Goal: Task Accomplishment & Management: Manage account settings

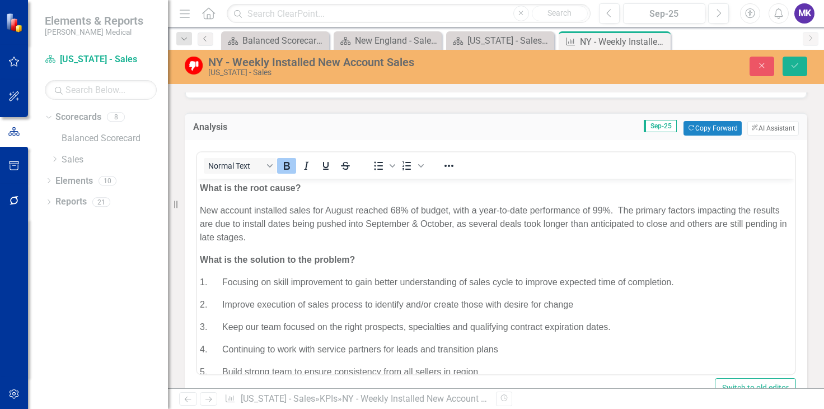
scroll to position [628, 0]
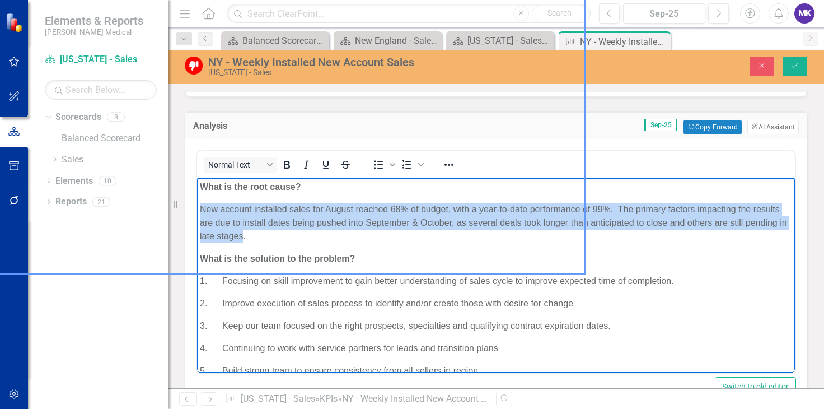
drag, startPoint x: 247, startPoint y: 227, endPoint x: 200, endPoint y: 210, distance: 49.7
click at [200, 210] on p "New account installed sales for August reached 68% of budget, with a year-to-da…" at bounding box center [496, 223] width 592 height 40
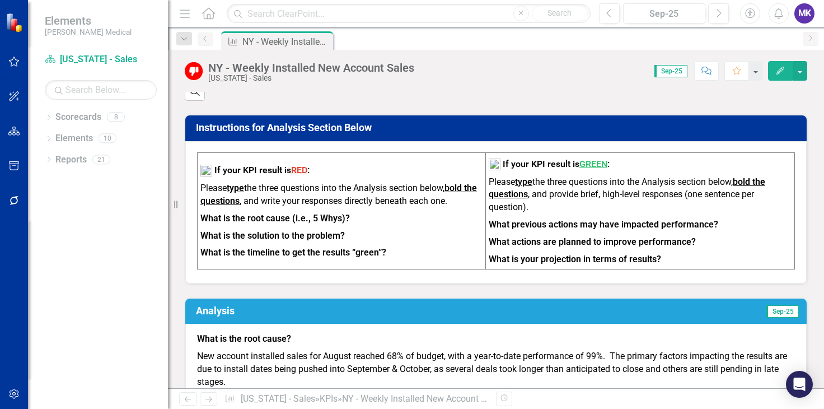
scroll to position [593, 0]
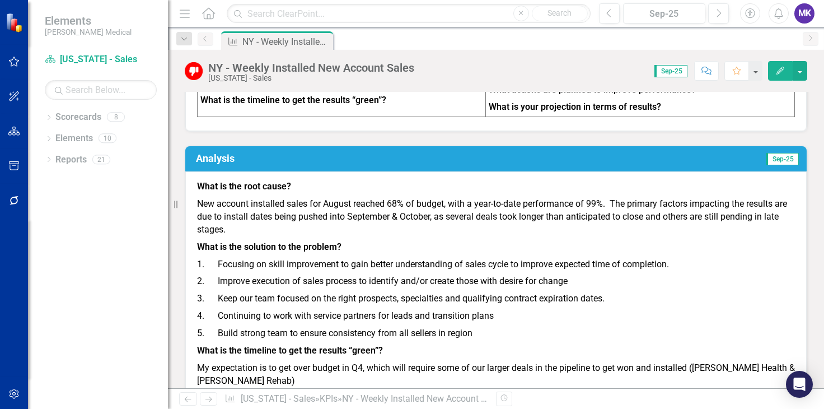
click at [426, 164] on h3 "Analysis" at bounding box center [356, 158] width 321 height 11
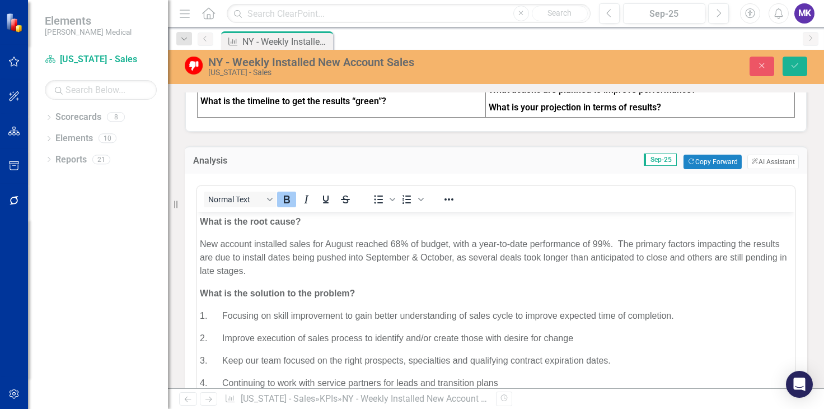
scroll to position [0, 0]
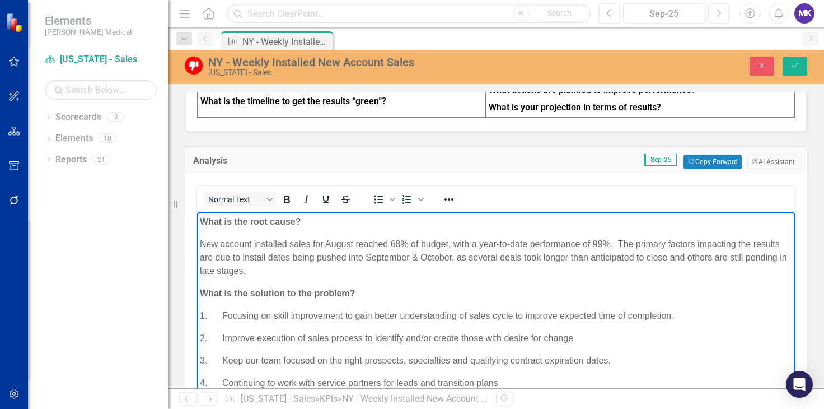
drag, startPoint x: 294, startPoint y: 269, endPoint x: 199, endPoint y: 245, distance: 98.7
click at [199, 245] on body "What is the root cause? New account installed sales for August reached 68% of b…" at bounding box center [496, 347] width 598 height 270
click at [349, 282] on body "What is the root cause? New account installed sales for August reached 68% of b…" at bounding box center [496, 347] width 598 height 270
click at [200, 241] on p "New account installed sales for August reached 68% of budget, with a year-to-da…" at bounding box center [496, 257] width 592 height 40
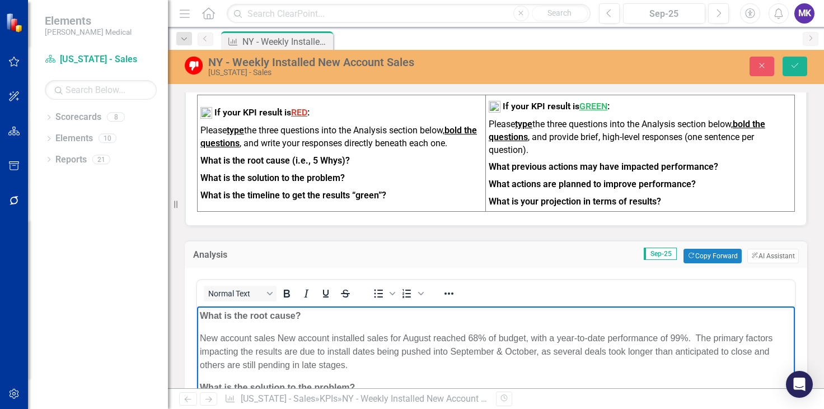
scroll to position [504, 0]
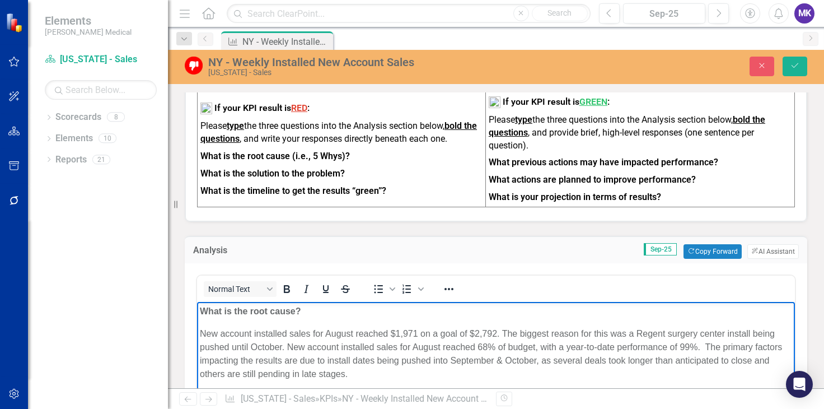
click at [639, 327] on p "New account installed sales for August reached $1,971 on a goal of $2,792. The …" at bounding box center [496, 354] width 592 height 54
drag, startPoint x: 364, startPoint y: 346, endPoint x: 481, endPoint y: 372, distance: 120.5
click at [481, 372] on p "New account installed sales for August reached $1,971 on a goal of $2,792. The …" at bounding box center [496, 354] width 592 height 54
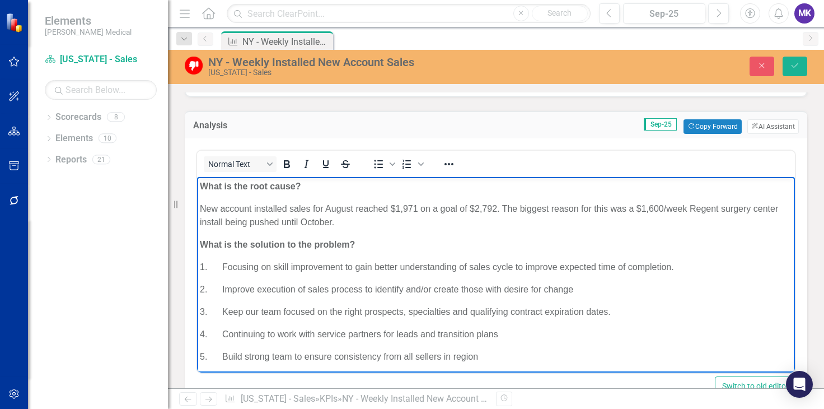
scroll to position [629, 0]
click at [671, 265] on p "1. Focusing on skill improvement to gain better understanding of sales cycle to…" at bounding box center [496, 266] width 592 height 13
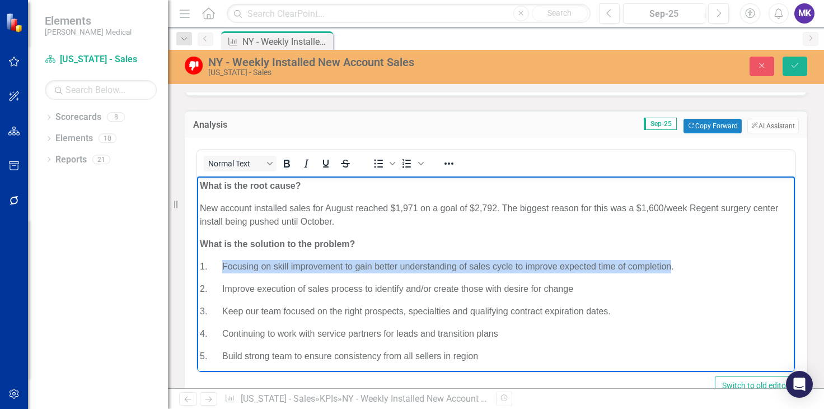
drag, startPoint x: 671, startPoint y: 265, endPoint x: 222, endPoint y: 256, distance: 449.6
click at [222, 256] on body "What is the root cause? New account installed sales for August reached $1,971 o…" at bounding box center [496, 304] width 598 height 256
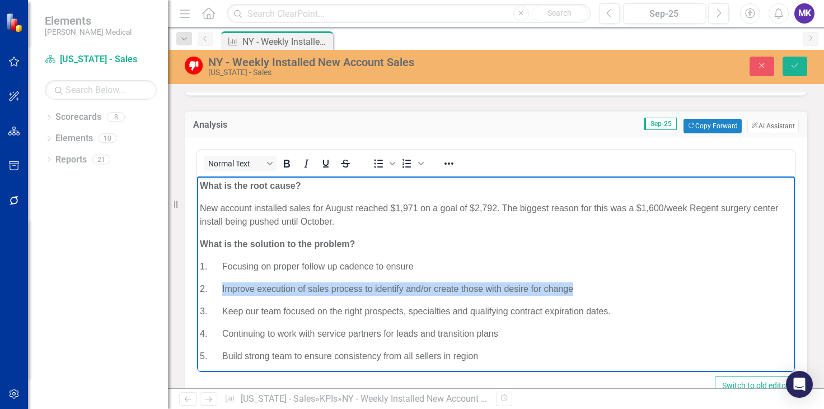
drag, startPoint x: 572, startPoint y: 288, endPoint x: 223, endPoint y: 277, distance: 349.5
click at [223, 277] on body "What is the root cause? New account installed sales for August reached $1,971 o…" at bounding box center [496, 304] width 598 height 256
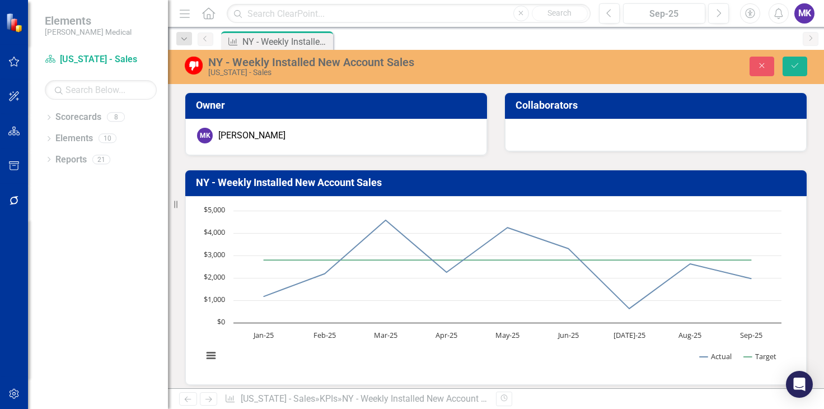
scroll to position [629, 0]
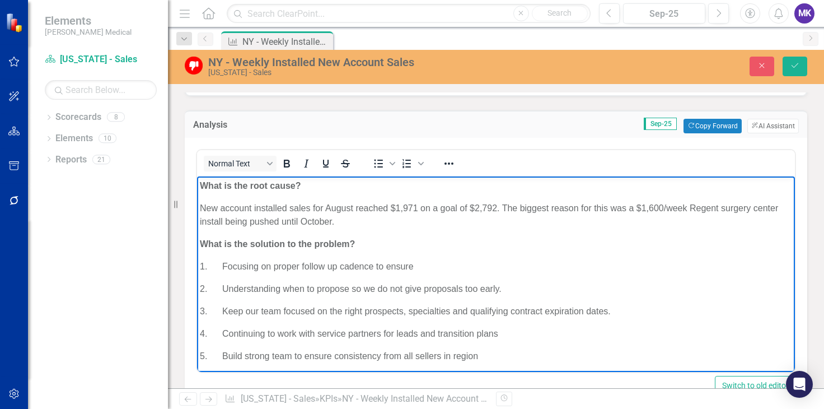
click at [434, 220] on p "New account installed sales for August reached $1,971 on a goal of $2,792. The …" at bounding box center [496, 215] width 592 height 27
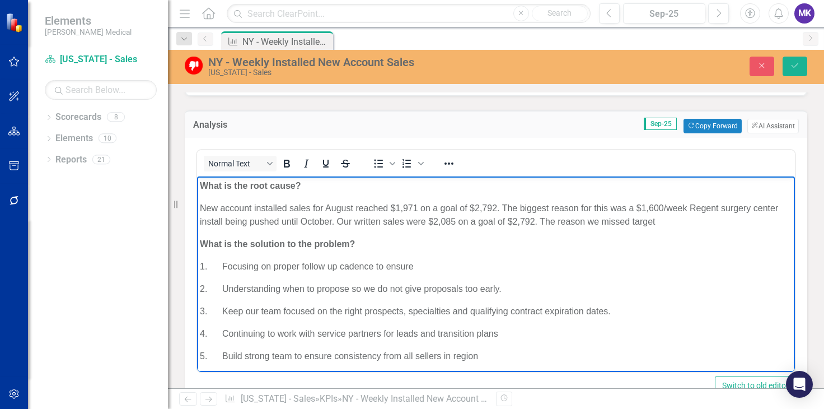
click at [585, 222] on p "New account installed sales for August reached $1,971 on a goal of $2,792. The …" at bounding box center [496, 215] width 592 height 27
click at [731, 222] on p "New account installed sales for August reached $1,971 on a goal of $2,792. The …" at bounding box center [496, 215] width 592 height 27
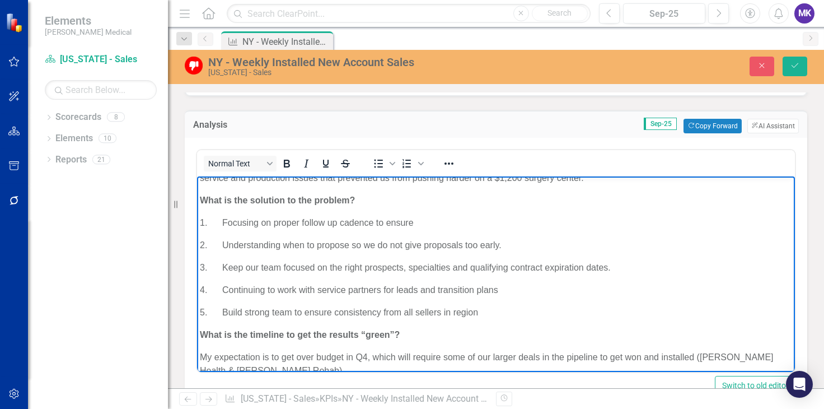
scroll to position [58, 0]
drag, startPoint x: 612, startPoint y: 266, endPoint x: 224, endPoint y: 266, distance: 387.9
click at [224, 266] on p "3. Keep our team focused on the right prospects, specialties and qualifying con…" at bounding box center [496, 266] width 592 height 13
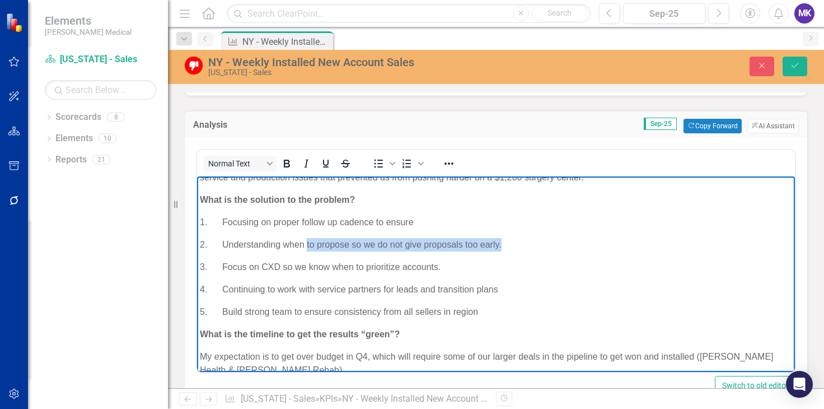
drag, startPoint x: 507, startPoint y: 242, endPoint x: 306, endPoint y: 232, distance: 201.8
click at [306, 232] on body "What is the root cause? New account installed sales for August reached $1,971 o…" at bounding box center [496, 254] width 598 height 270
click at [512, 247] on p "2. Understanding when to propose so we do not give proposals too early." at bounding box center [496, 244] width 592 height 13
drag, startPoint x: 507, startPoint y: 242, endPoint x: 352, endPoint y: 238, distance: 155.7
click at [352, 238] on p "2. Understanding when to propose so we do not give proposals too early." at bounding box center [496, 244] width 592 height 13
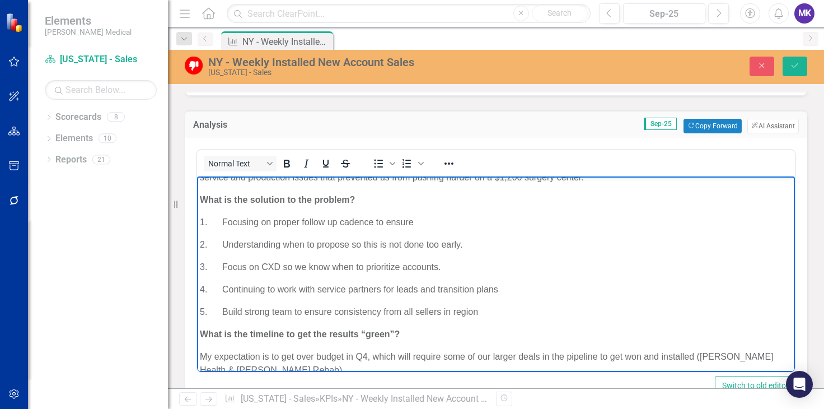
scroll to position [74, 0]
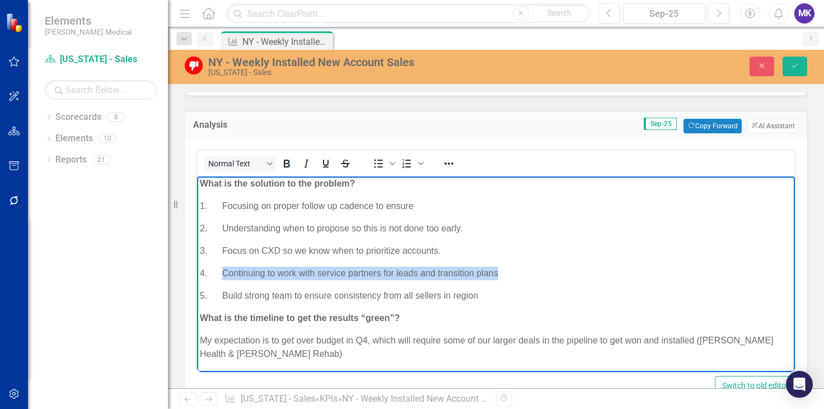
drag, startPoint x: 504, startPoint y: 271, endPoint x: 225, endPoint y: 270, distance: 278.8
click at [225, 270] on p "4. Continuing to work with service partners for leads and transition plans" at bounding box center [496, 272] width 592 height 13
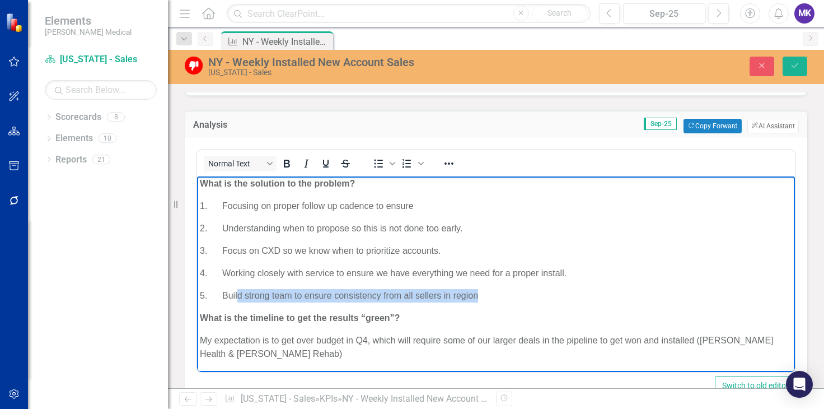
drag, startPoint x: 479, startPoint y: 292, endPoint x: 238, endPoint y: 294, distance: 241.3
click at [238, 294] on p "5. Build strong team to ensure consistency from all sellers in region" at bounding box center [496, 295] width 592 height 13
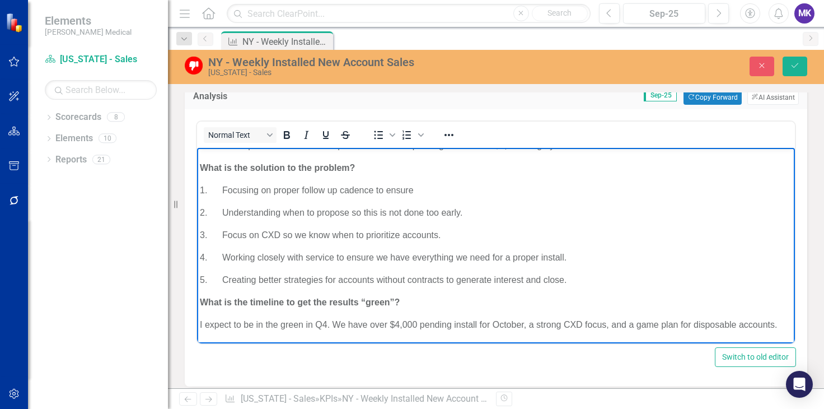
scroll to position [73, 0]
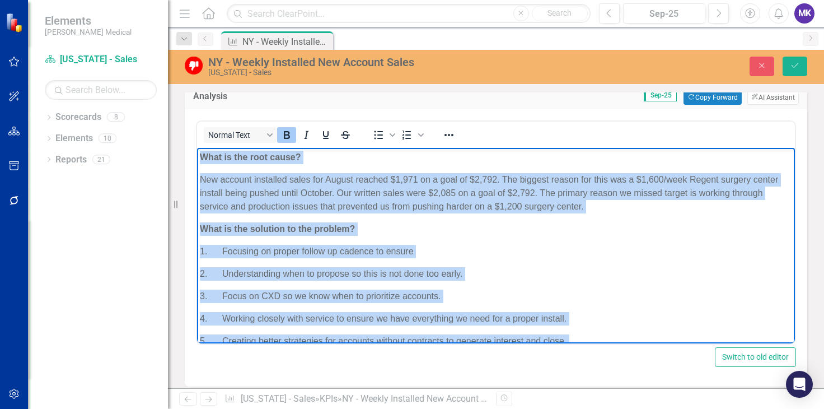
drag, startPoint x: 288, startPoint y: 334, endPoint x: 158, endPoint y: 120, distance: 250.0
click at [197, 148] on html "What is the root cause? New account installed sales for August reached $1,971 o…" at bounding box center [496, 276] width 598 height 256
copy body "What is the root cause? New account installed sales for August reached $1,971 o…"
click at [361, 217] on body "What is the root cause? New account installed sales for August reached $1,971 o…" at bounding box center [496, 276] width 598 height 256
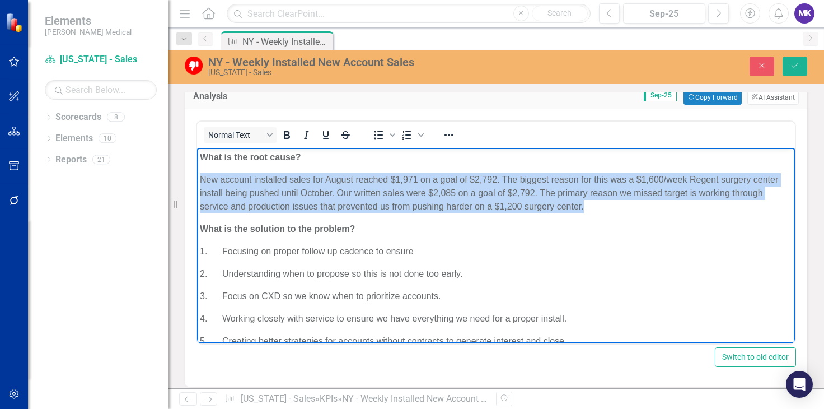
drag, startPoint x: 641, startPoint y: 208, endPoint x: 185, endPoint y: 182, distance: 456.4
click at [197, 182] on html "What is the root cause? New account installed sales for August reached $1,971 o…" at bounding box center [496, 276] width 598 height 256
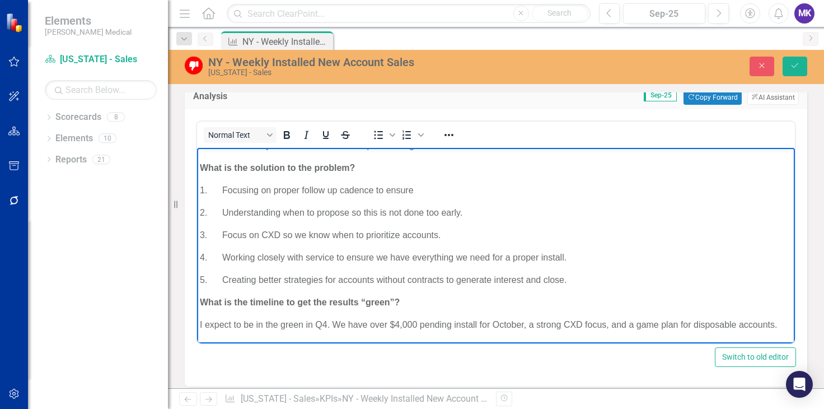
scroll to position [83, 0]
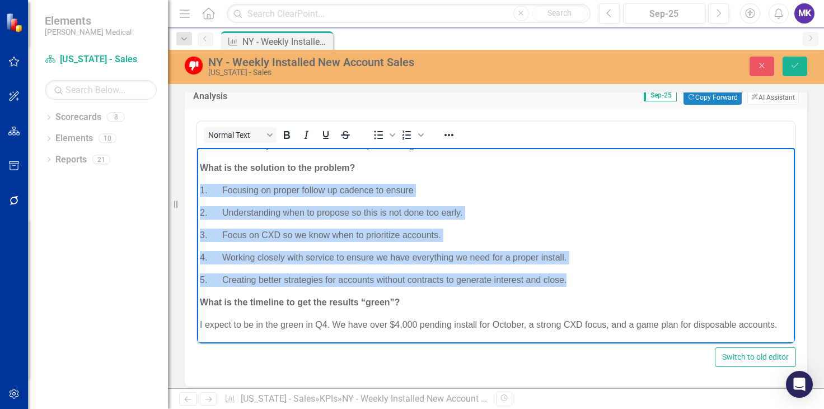
drag, startPoint x: 571, startPoint y: 270, endPoint x: 202, endPoint y: 175, distance: 381.0
click at [202, 175] on body "What is the root cause? New account installed sales for August reached $1,971 o…" at bounding box center [496, 208] width 598 height 270
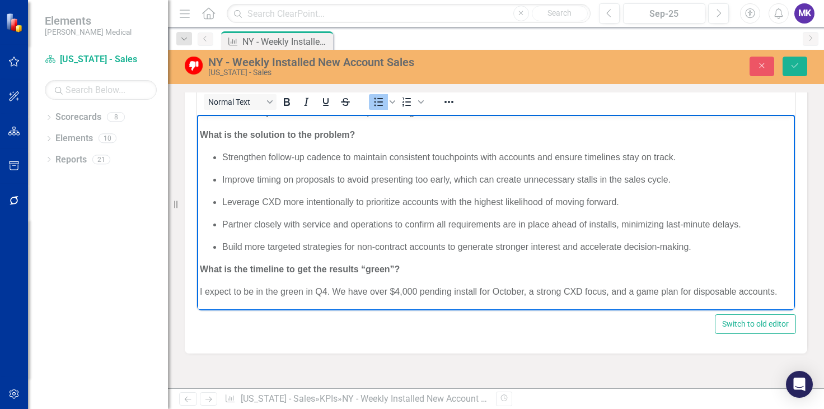
scroll to position [699, 0]
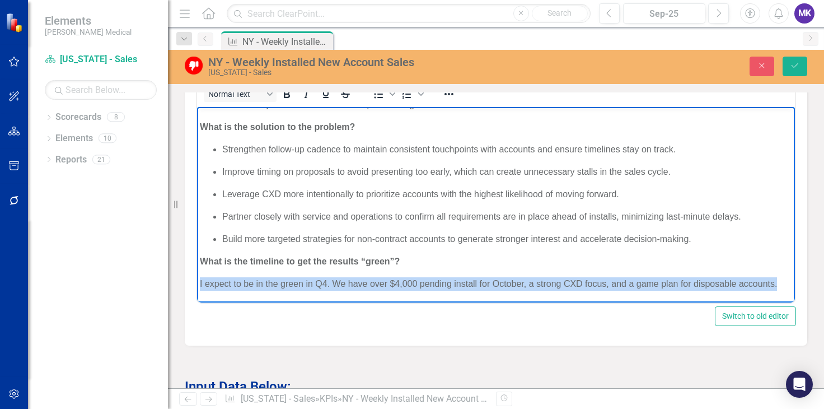
drag, startPoint x: 281, startPoint y: 281, endPoint x: 191, endPoint y: 270, distance: 90.2
click at [197, 270] on html "What is the root cause? New account installed sales for August reached $1,971 o…" at bounding box center [496, 167] width 598 height 270
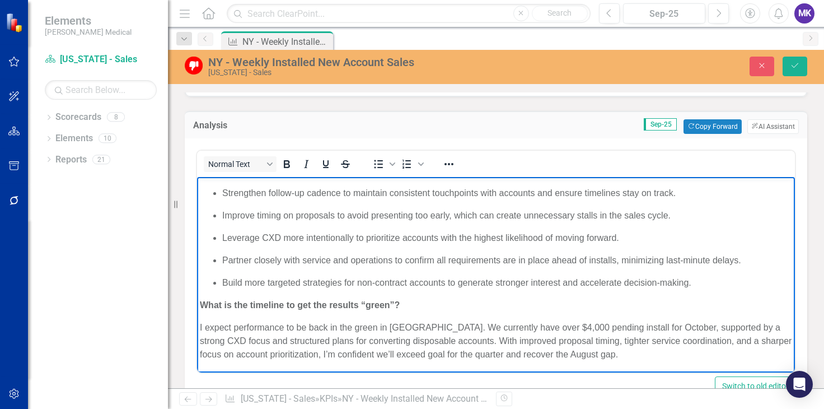
scroll to position [628, 0]
click at [564, 352] on p "I expect performance to be back in the green in Q4. We currently have over $4,0…" at bounding box center [496, 341] width 592 height 40
click at [475, 353] on p "I expect performance to be back in the green in Q4. We currently have over $4,0…" at bounding box center [496, 341] width 592 height 40
click at [388, 326] on p "I expect performance to be back in the green in Q4. We currently have over $4,0…" at bounding box center [496, 341] width 592 height 40
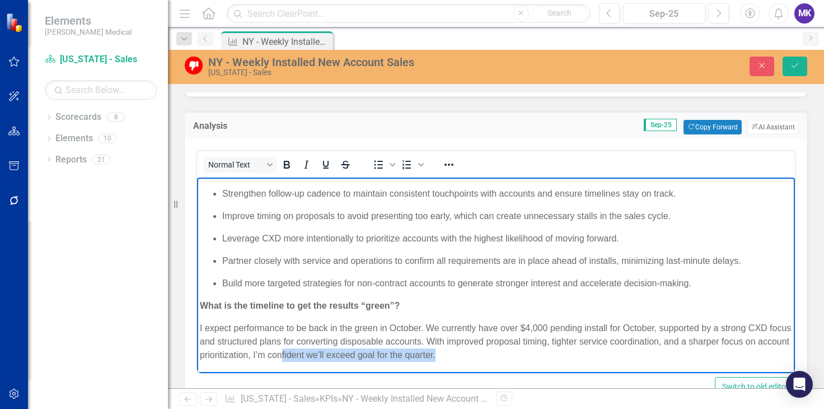
drag, startPoint x: 485, startPoint y: 354, endPoint x: 329, endPoint y: 349, distance: 155.7
click at [329, 349] on p "I expect performance to be back in the green in October. We currently have over…" at bounding box center [496, 341] width 592 height 40
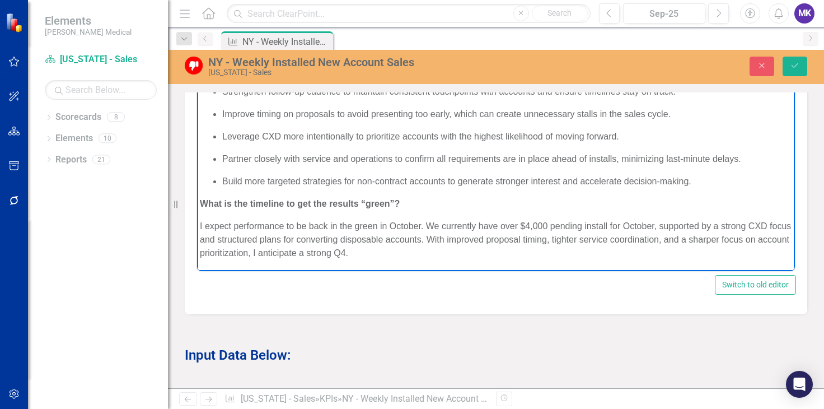
scroll to position [724, 0]
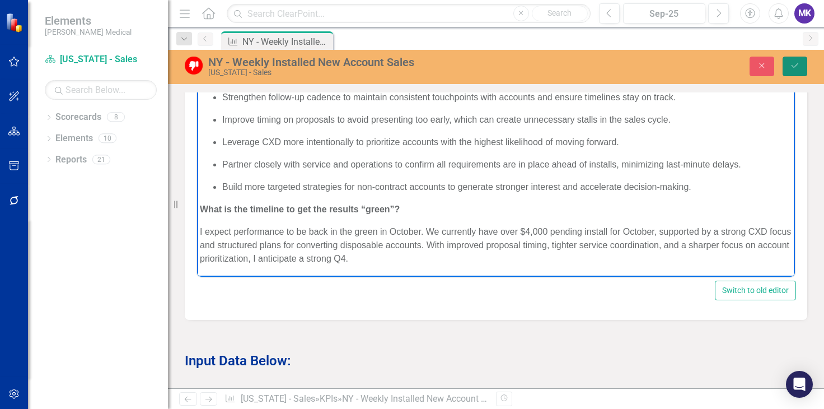
click at [799, 68] on icon "Save" at bounding box center [795, 66] width 10 height 8
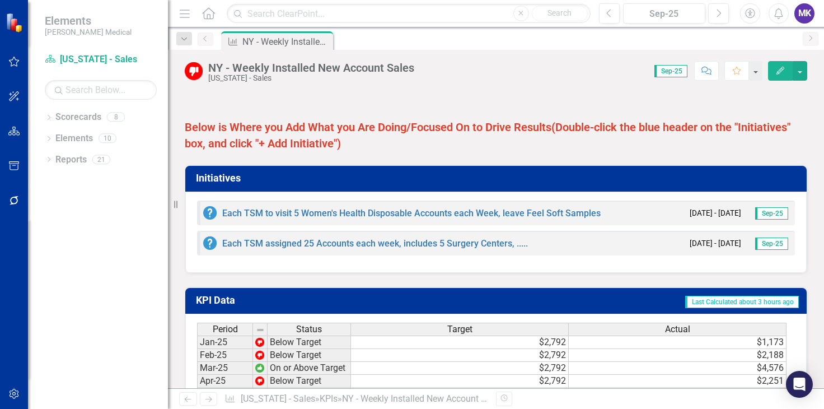
scroll to position [964, 0]
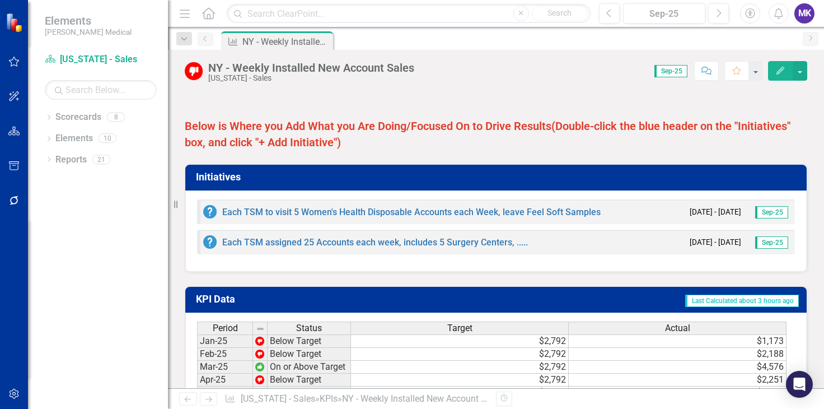
click at [593, 244] on div "Each TSM assigned 25 Accounts each week, includes 5 Surgery Centers, ..... 10/1…" at bounding box center [496, 242] width 598 height 25
click at [501, 180] on h3 "Initiatives" at bounding box center [498, 176] width 604 height 11
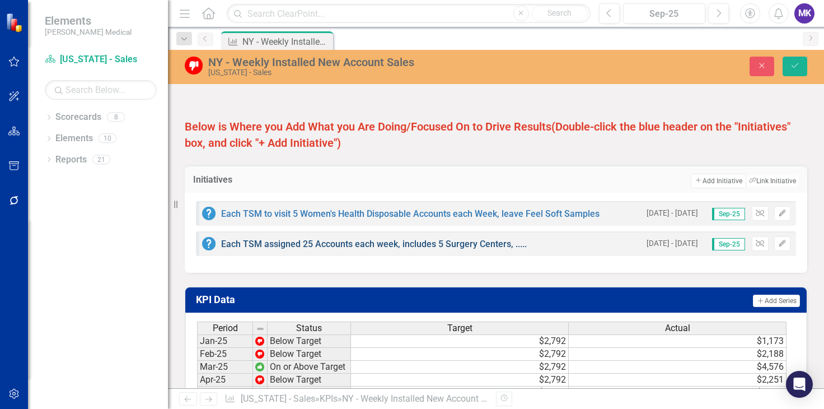
click at [450, 249] on link "Each TSM assigned 25 Accounts each week, includes 5 Surgery Centers, ....." at bounding box center [374, 243] width 306 height 11
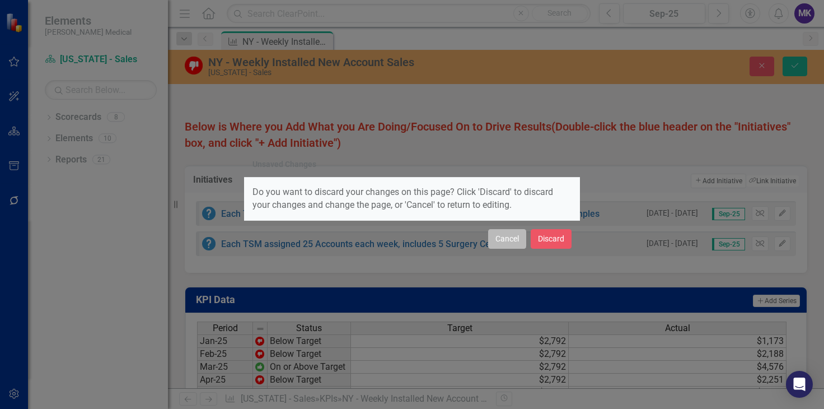
click at [504, 240] on button "Cancel" at bounding box center [507, 239] width 38 height 20
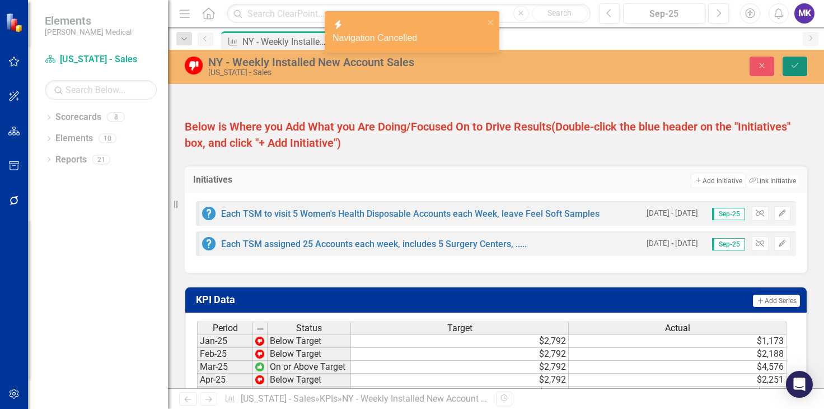
click at [786, 65] on button "Save" at bounding box center [795, 67] width 25 height 20
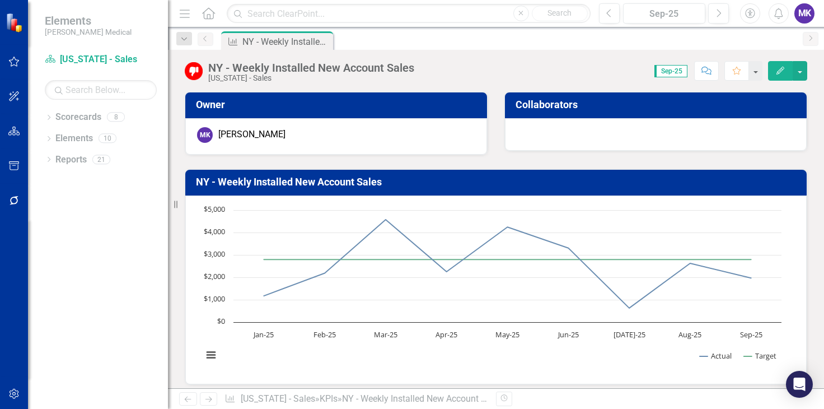
scroll to position [275, 0]
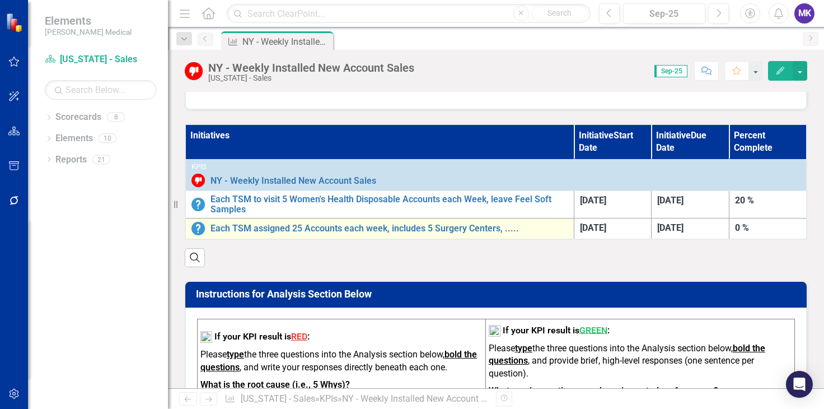
click at [393, 231] on div "Each TSM assigned 25 Accounts each week, includes 5 Surgery Centers, ....." at bounding box center [379, 228] width 377 height 13
click at [410, 224] on link "Each TSM assigned 25 Accounts each week, includes 5 Surgery Centers, ....." at bounding box center [389, 228] width 358 height 10
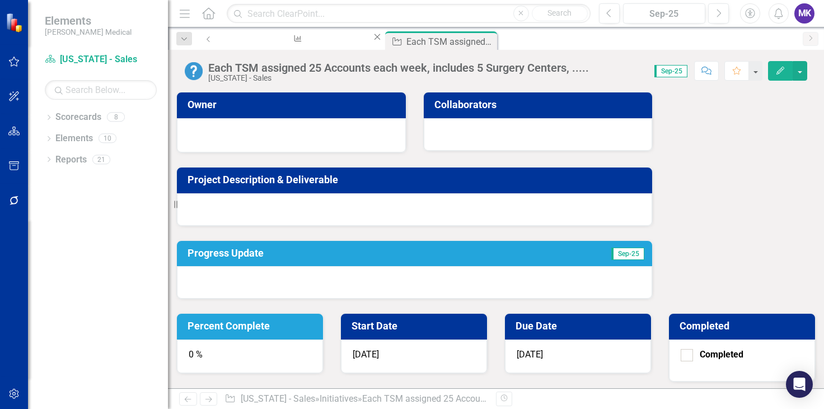
scroll to position [67, 0]
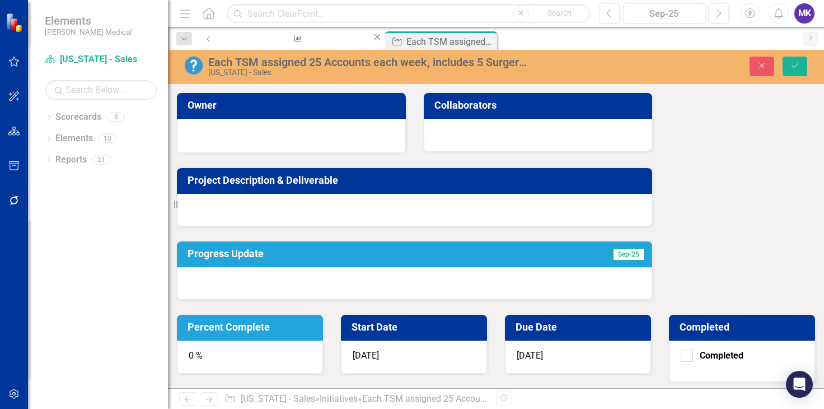
scroll to position [68, 0]
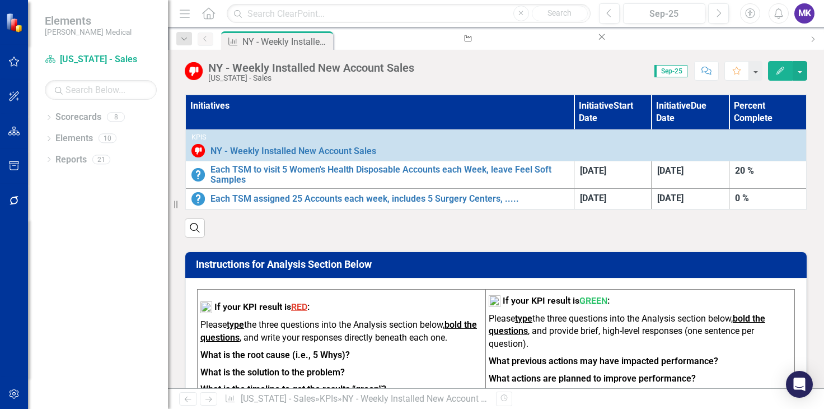
scroll to position [305, 0]
click at [781, 70] on icon "button" at bounding box center [780, 71] width 8 height 8
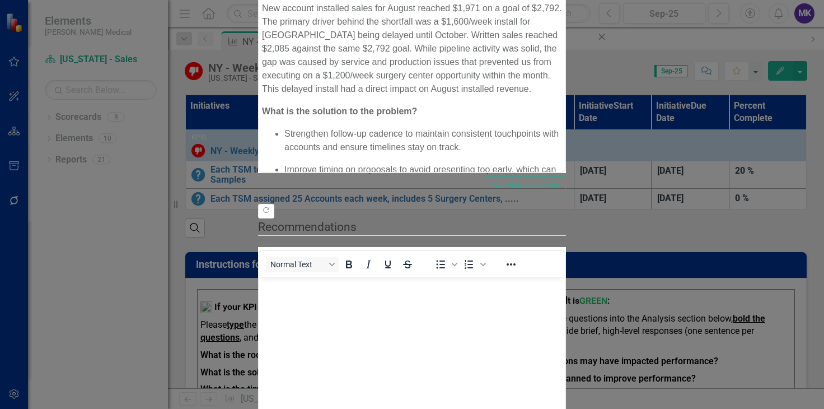
scroll to position [479, 0]
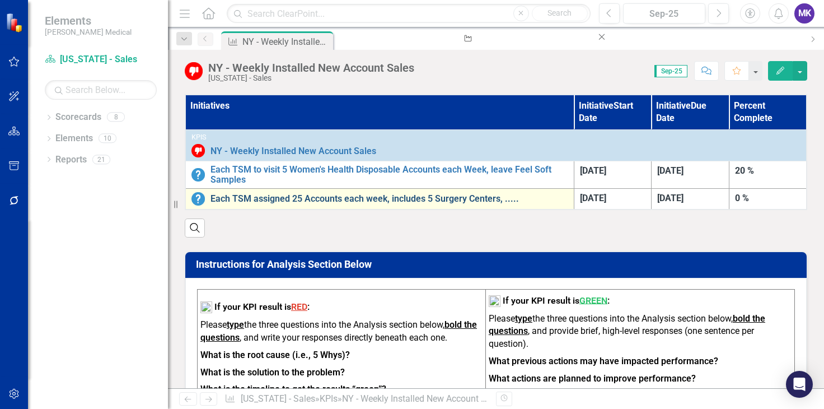
click at [225, 196] on link "Each TSM assigned 25 Accounts each week, includes 5 Surgery Centers, ....." at bounding box center [389, 199] width 358 height 10
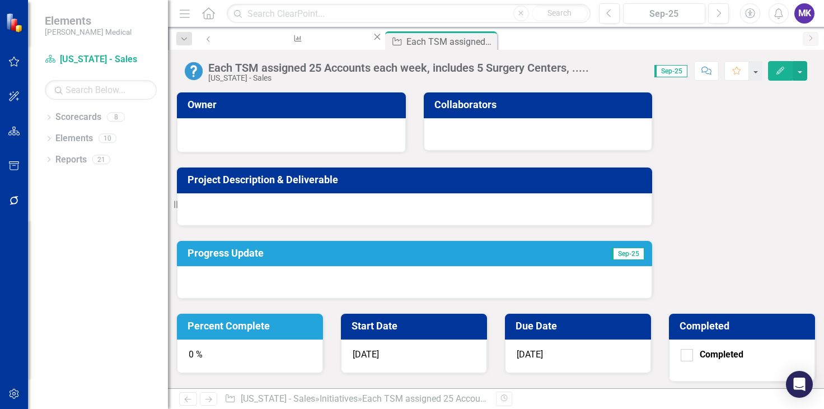
scroll to position [67, 0]
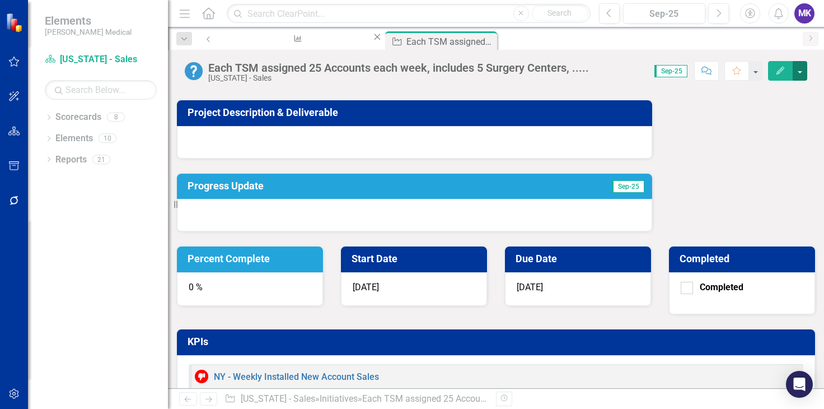
click at [797, 74] on button "button" at bounding box center [800, 71] width 15 height 20
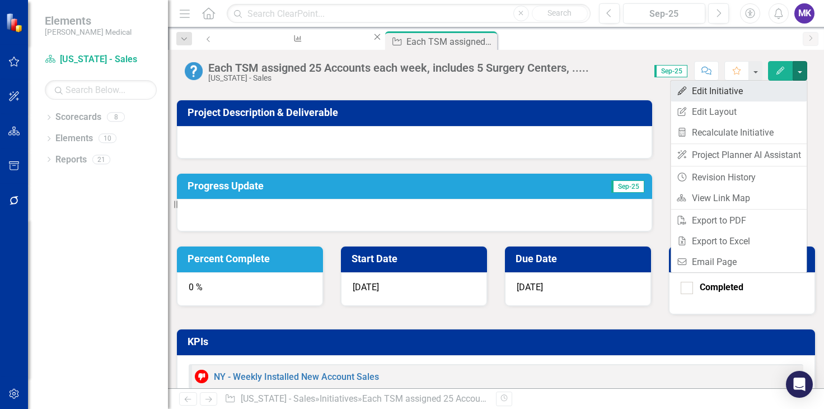
click at [739, 92] on link "Edit Edit Initiative" at bounding box center [739, 91] width 136 height 21
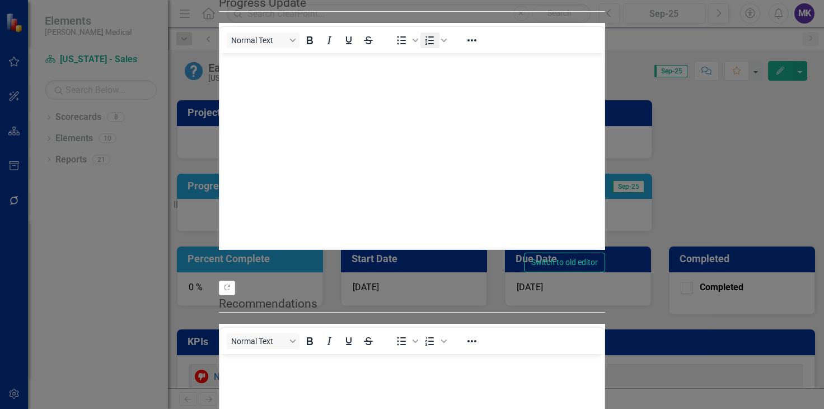
scroll to position [0, 0]
click at [265, 60] on div "Copy Forward Each TSM assigned 25 Accounts each week, includes 5 Surgery Center…" at bounding box center [412, 222] width 386 height 701
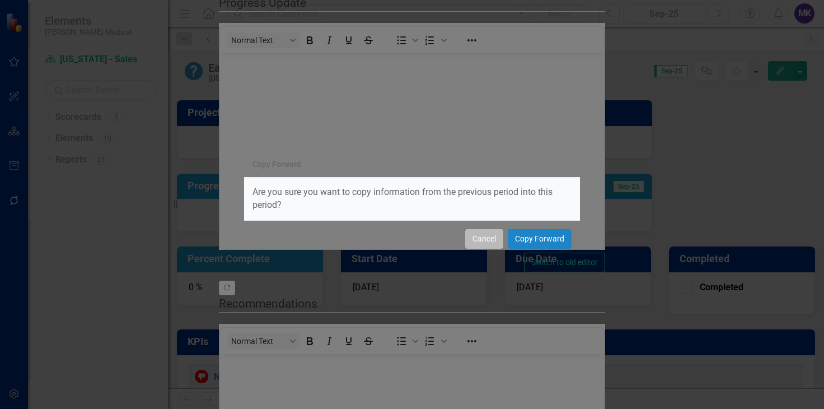
click at [484, 241] on button "Cancel" at bounding box center [484, 239] width 38 height 20
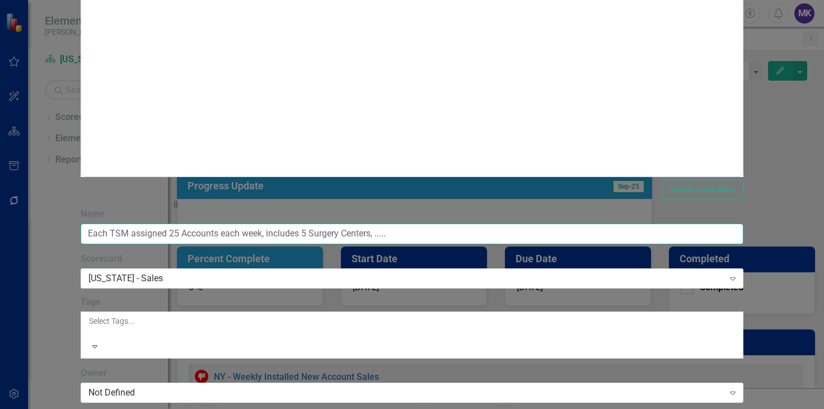
click at [553, 223] on input "Each TSM assigned 25 Accounts each week, includes 5 Surgery Centers, ....." at bounding box center [412, 233] width 663 height 21
click at [535, 223] on input "Each TSM assigned 25 Accounts each week, includes 5 Surgery Centers, ....." at bounding box center [412, 233] width 663 height 21
click at [513, 223] on input "Each TSM assigned 25 Accounts each week, includes 5 Surgery Centers, ....." at bounding box center [412, 233] width 663 height 21
click at [547, 223] on input "Each TSM assigned 25 Accounts each week, includes 5 Surgery Centers, ....." at bounding box center [412, 233] width 663 height 21
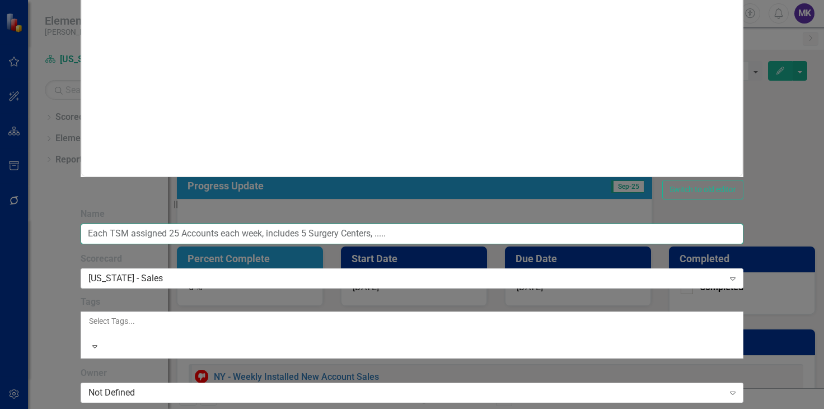
drag, startPoint x: 560, startPoint y: 67, endPoint x: 320, endPoint y: 52, distance: 240.1
click at [320, 208] on div "Name Each TSM assigned 25 Accounts each week, includes 5 Surgery Centers, ....." at bounding box center [412, 226] width 663 height 36
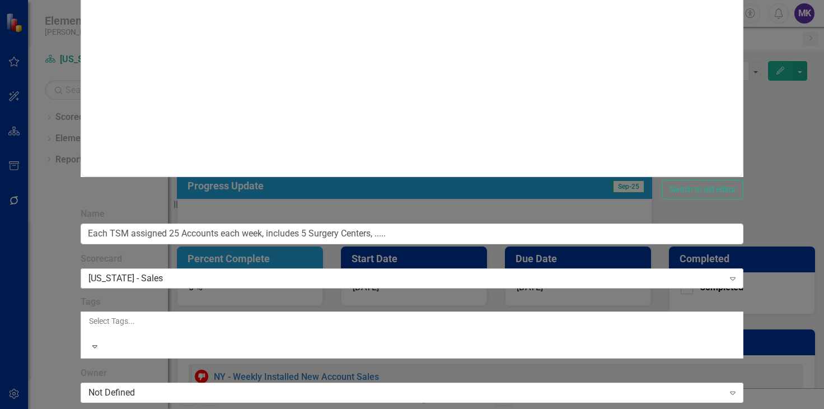
click at [378, 268] on div "New York - Sales Expand" at bounding box center [412, 278] width 663 height 20
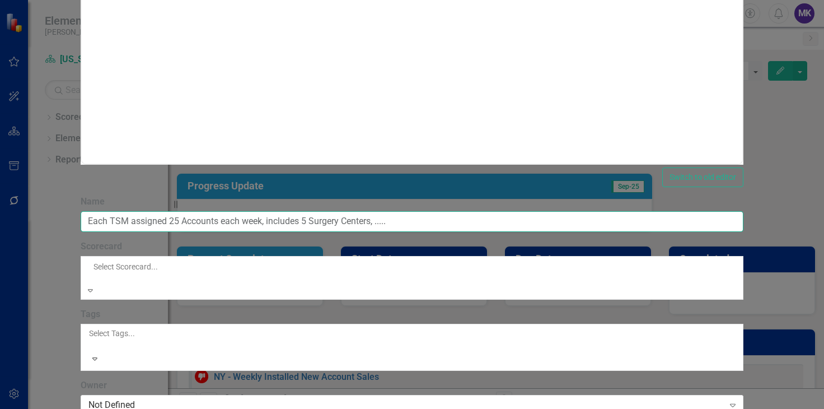
click at [572, 211] on input "Each TSM assigned 25 Accounts each week, includes 5 Surgery Centers, ....." at bounding box center [412, 221] width 663 height 21
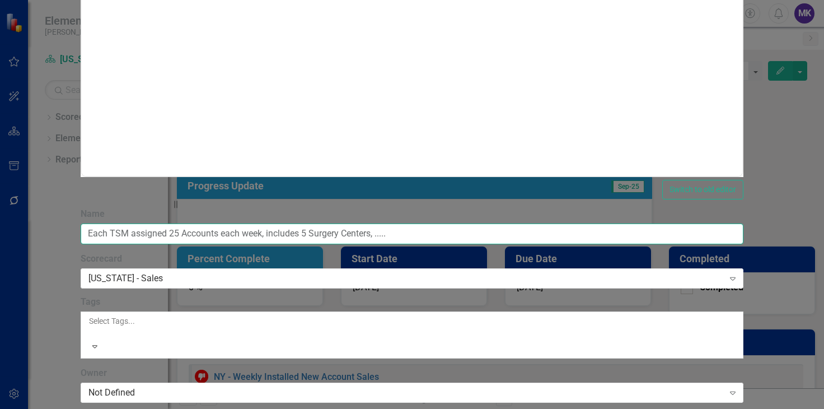
drag, startPoint x: 572, startPoint y: 68, endPoint x: 235, endPoint y: 62, distance: 337.0
type input "Each TSM to pick 3 Closed Loss Accounts to target each week"
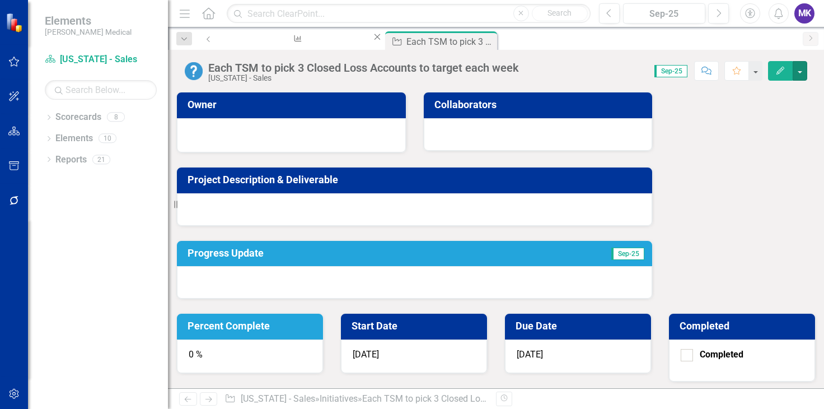
scroll to position [0, 0]
click at [483, 43] on icon "Close" at bounding box center [488, 40] width 11 height 9
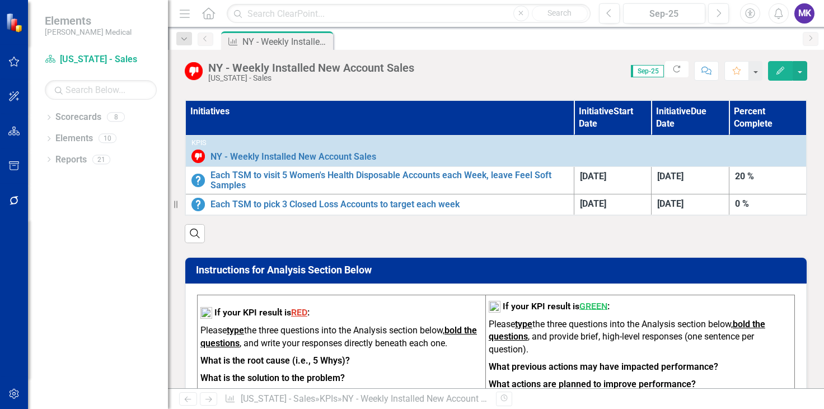
scroll to position [302, 0]
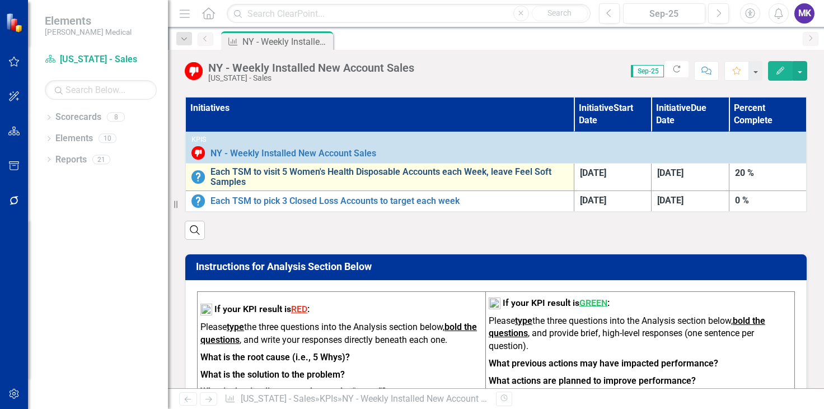
click at [333, 175] on link "Each TSM to visit 5 Women's Health Disposable Accounts each Week, leave Feel So…" at bounding box center [389, 177] width 358 height 20
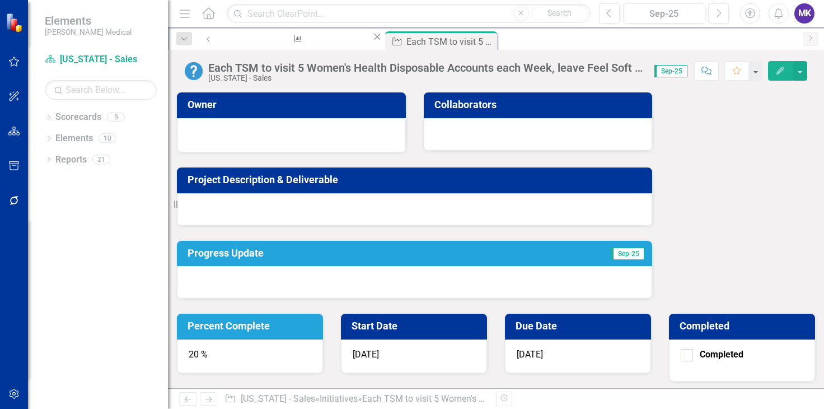
click at [797, 80] on div "Each TSM to visit 5 Women's Health Disposable Accounts each Week, leave Feel So…" at bounding box center [496, 67] width 656 height 34
click at [798, 76] on button "button" at bounding box center [800, 71] width 15 height 20
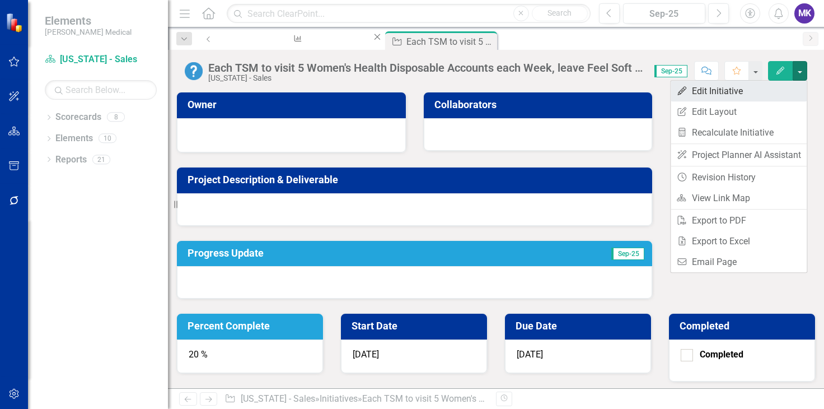
click at [722, 95] on link "Edit Edit Initiative" at bounding box center [739, 91] width 136 height 21
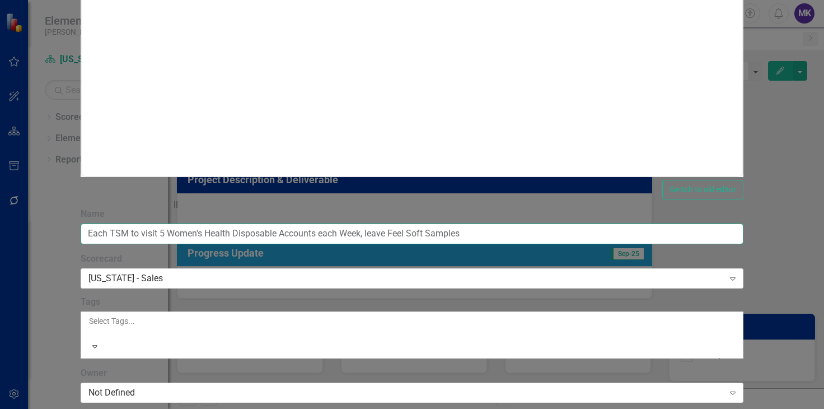
click at [645, 223] on input "Each TSM to visit 5 Women's Health Disposable Accounts each Week, leave Feel So…" at bounding box center [412, 233] width 663 height 21
click at [511, 223] on input "Each TSM to visit 5 Women's Health Disposable Accounts each Week, leave Feel So…" at bounding box center [412, 233] width 663 height 21
click at [647, 223] on input "Each TSM to visit 5 Women's Health Disposable Accounts each week, leave Feel So…" at bounding box center [412, 233] width 663 height 21
type input "Each TSM to visit 5 Women's Health Disposable Accounts each week, leave Feel So…"
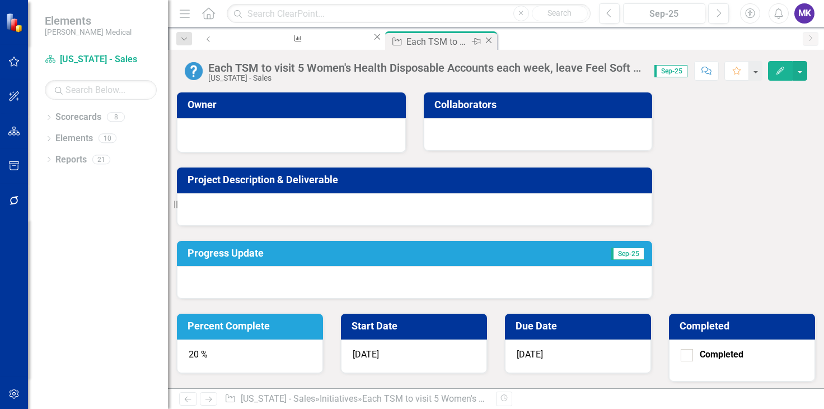
click at [483, 41] on icon "Close" at bounding box center [488, 40] width 11 height 9
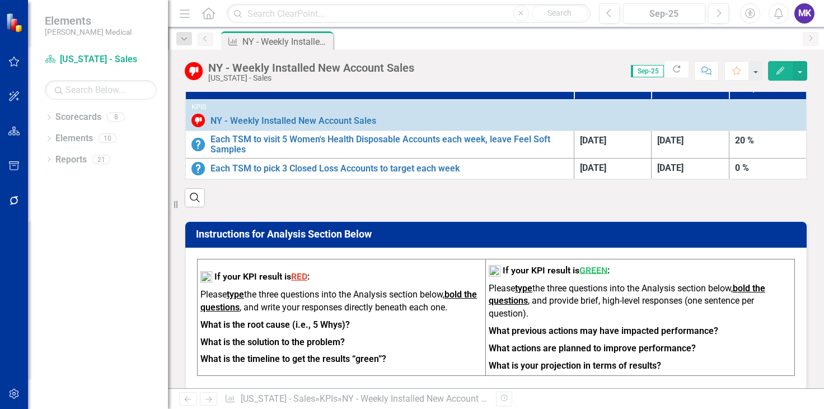
scroll to position [334, 0]
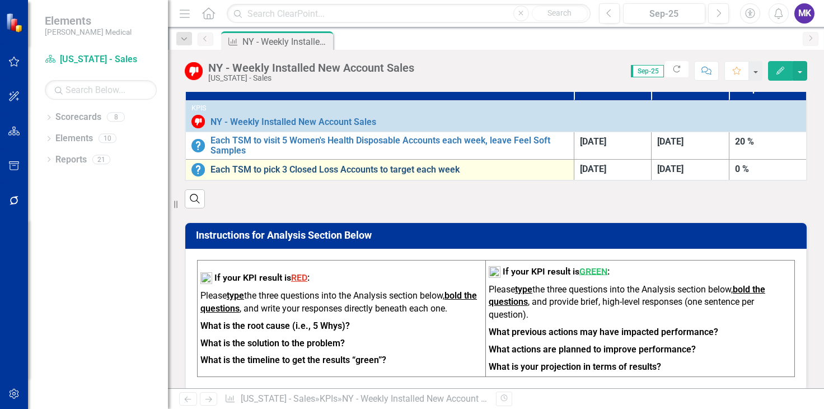
click at [312, 167] on link "Each TSM to pick 3 Closed Loss Accounts to target each week" at bounding box center [389, 170] width 358 height 10
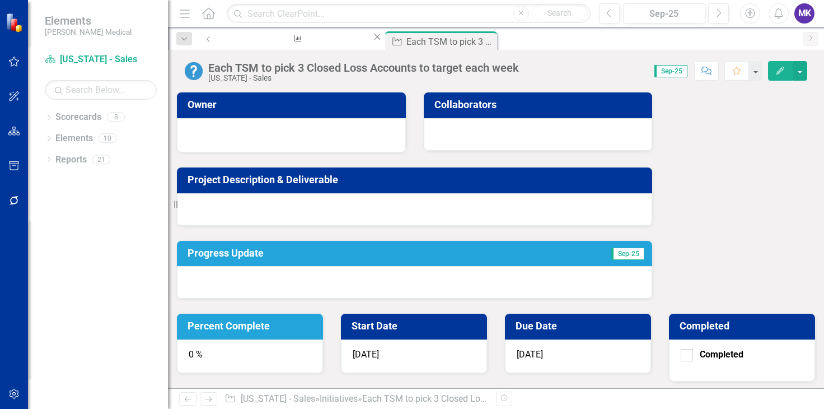
scroll to position [67, 0]
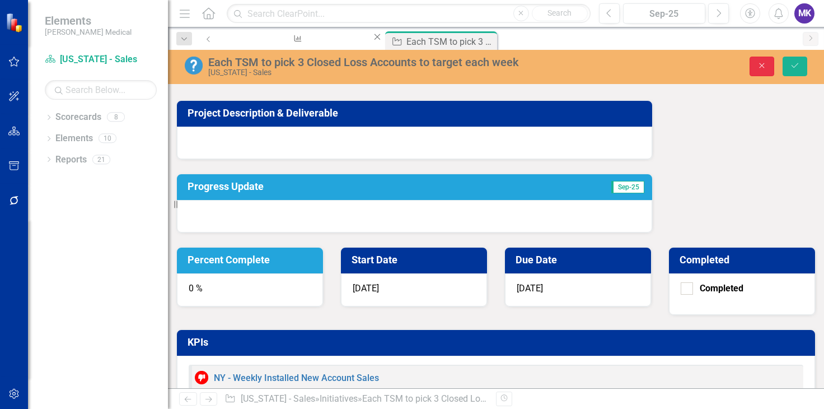
click at [758, 63] on icon "Close" at bounding box center [762, 66] width 10 height 8
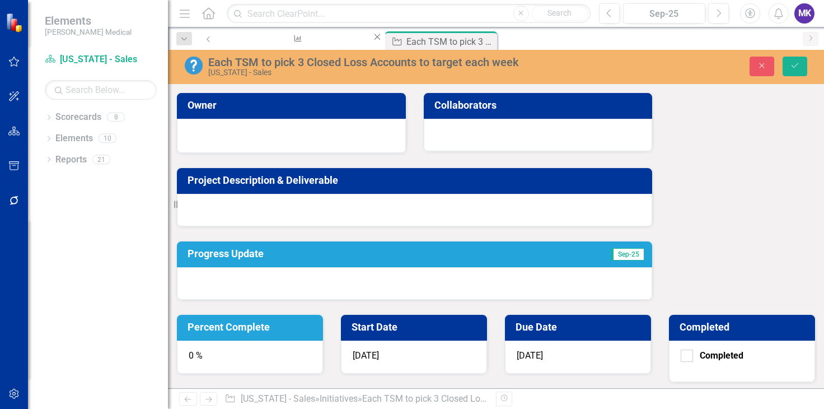
scroll to position [68, 0]
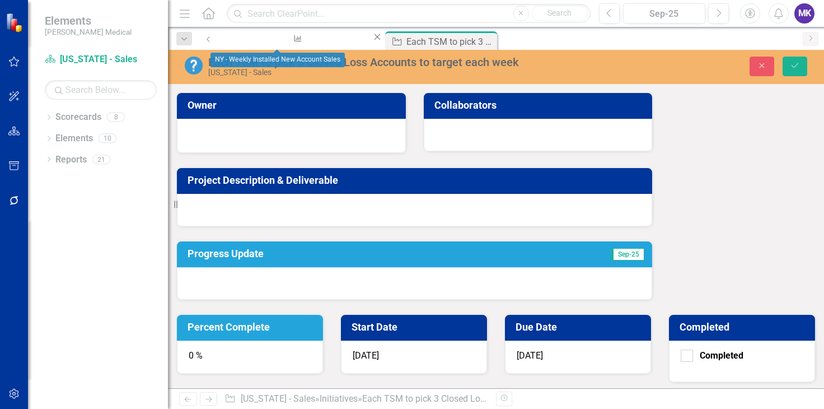
click at [372, 41] on icon "Close" at bounding box center [377, 36] width 11 height 9
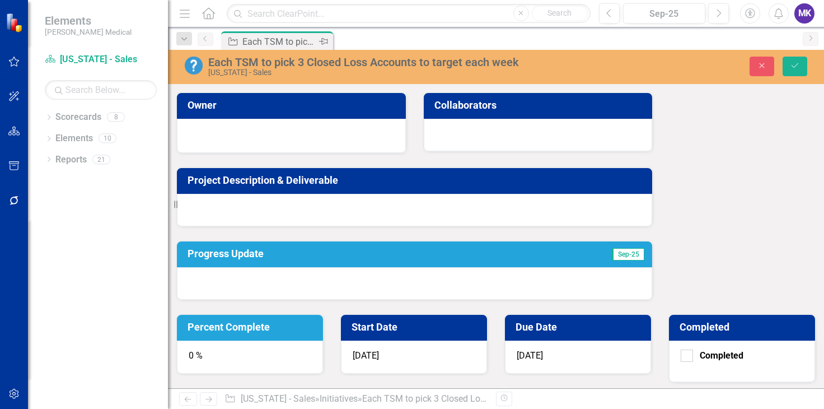
click at [322, 41] on icon "Pin" at bounding box center [323, 41] width 9 height 11
click at [54, 115] on div "Dropdown Scorecards 8" at bounding box center [106, 118] width 123 height 21
click at [45, 115] on icon "Dropdown" at bounding box center [49, 118] width 8 height 6
click at [67, 161] on link "Sales" at bounding box center [106, 159] width 123 height 13
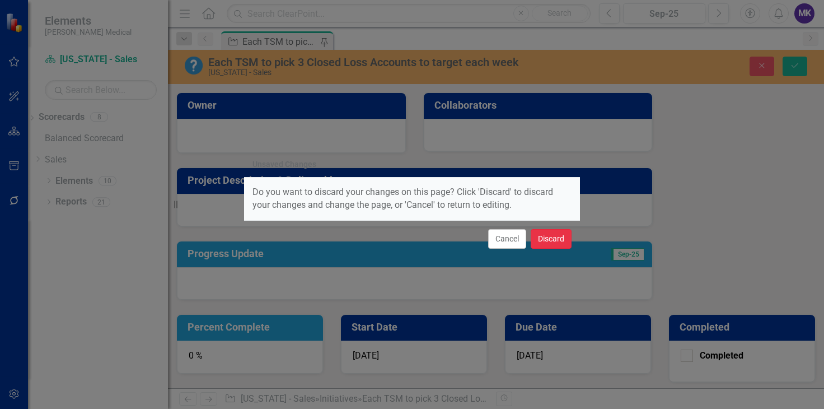
click at [546, 233] on button "Discard" at bounding box center [551, 239] width 41 height 20
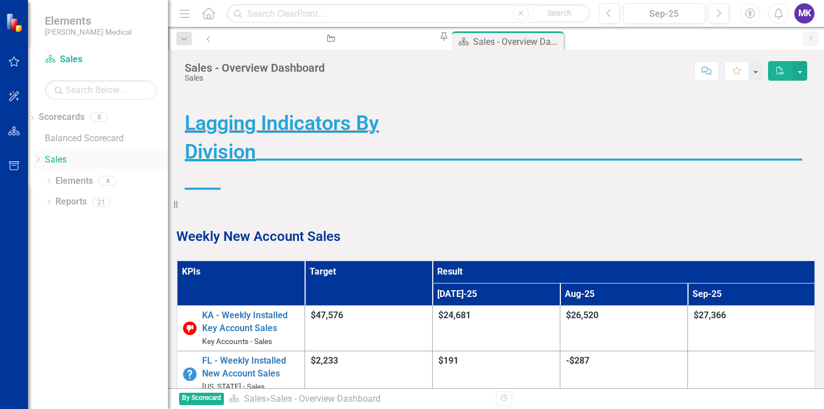
click at [64, 159] on link "Sales" at bounding box center [106, 159] width 123 height 13
click at [42, 159] on icon "Dropdown" at bounding box center [38, 159] width 8 height 7
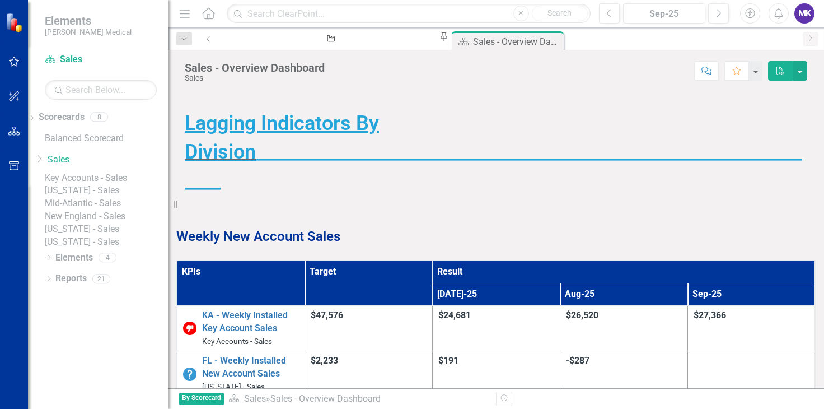
click at [93, 236] on div "[US_STATE] - Sales" at bounding box center [106, 229] width 123 height 13
click at [92, 236] on link "[US_STATE] - Sales" at bounding box center [106, 229] width 123 height 13
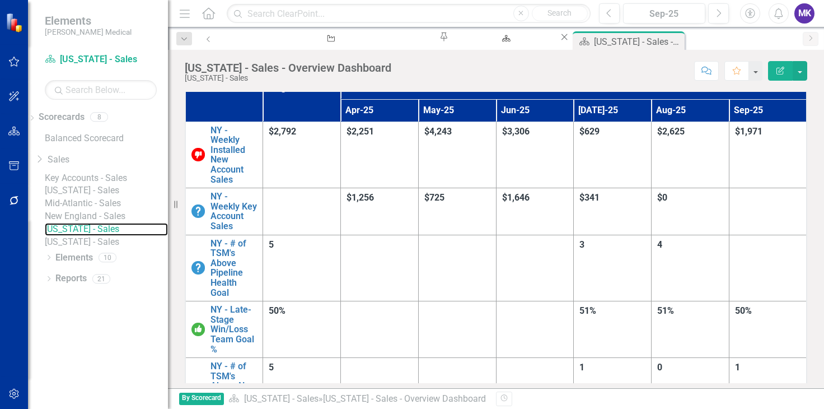
scroll to position [17, 0]
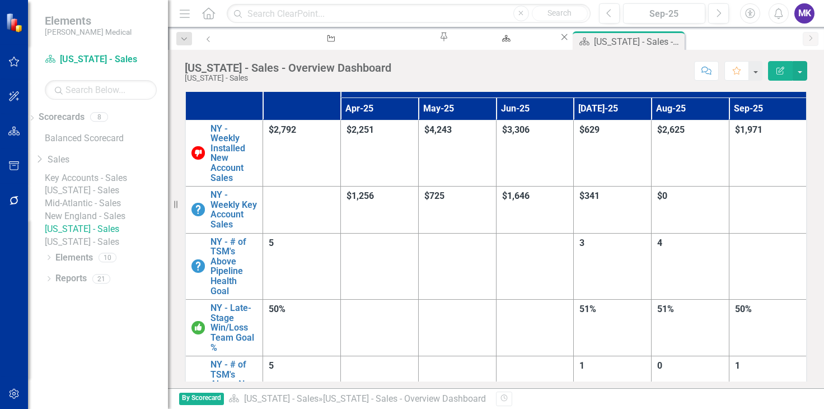
click at [741, 299] on td "50%" at bounding box center [768, 327] width 78 height 57
click at [747, 237] on div at bounding box center [767, 243] width 65 height 13
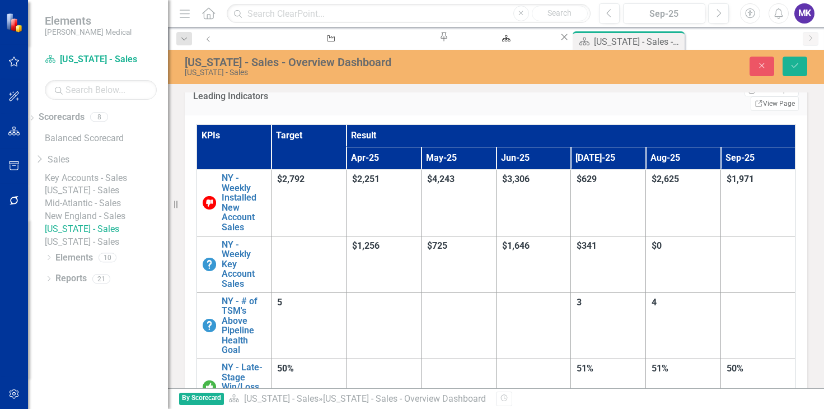
click at [748, 296] on div at bounding box center [758, 302] width 63 height 13
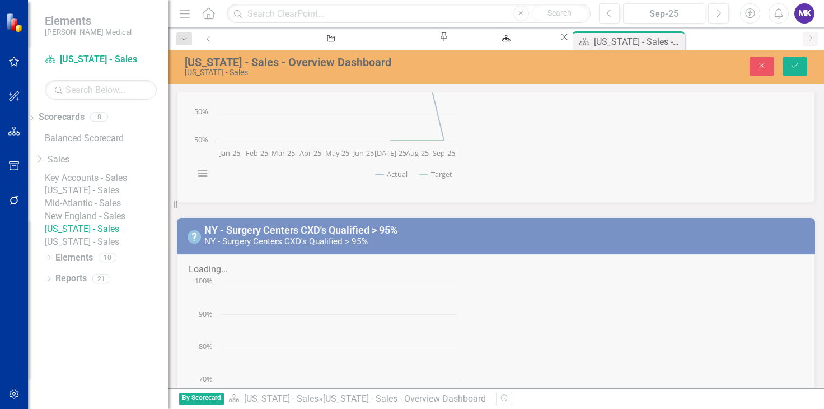
scroll to position [1144, 0]
click at [756, 64] on button "Close" at bounding box center [762, 67] width 25 height 20
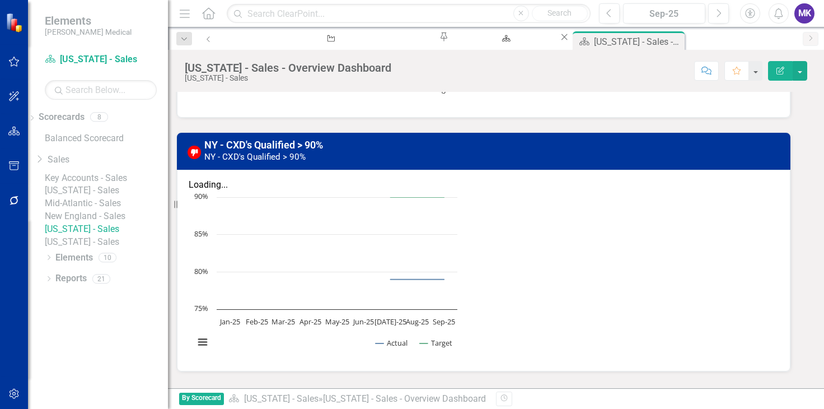
scroll to position [1674, 0]
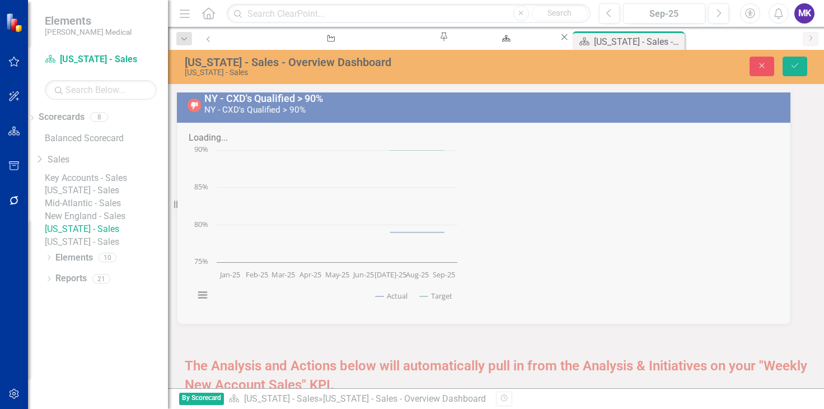
scroll to position [1724, 0]
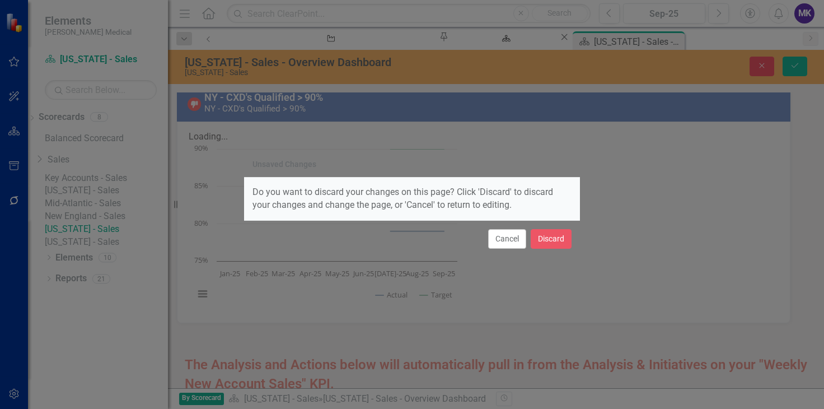
click at [540, 251] on div "Cancel Discard" at bounding box center [412, 238] width 336 height 37
click at [553, 237] on button "Discard" at bounding box center [551, 239] width 41 height 20
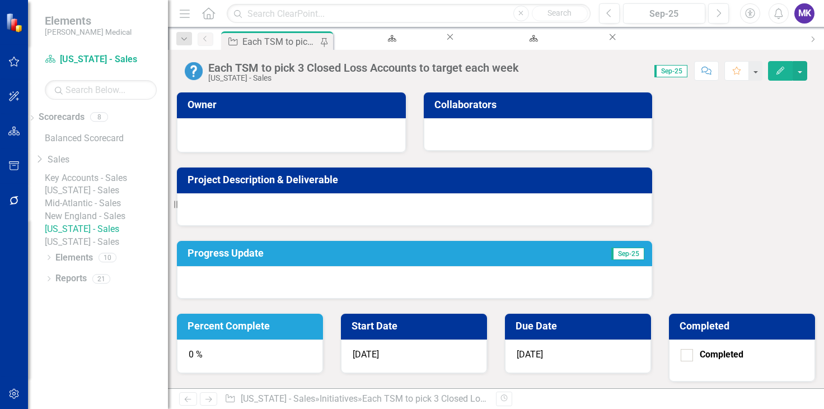
scroll to position [67, 0]
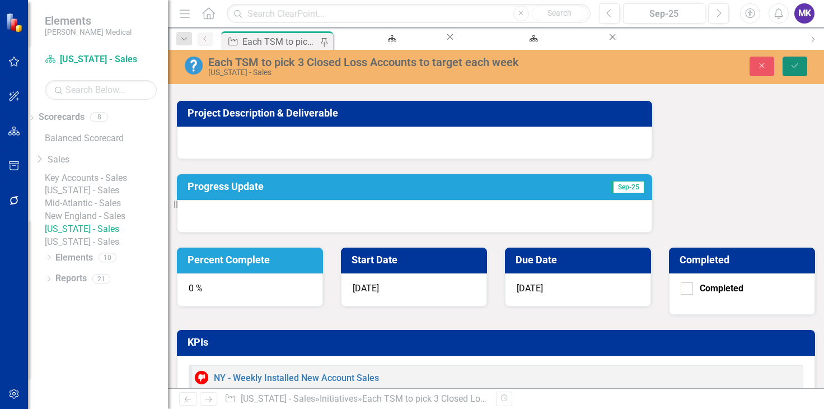
click at [795, 68] on icon "Save" at bounding box center [795, 66] width 10 height 8
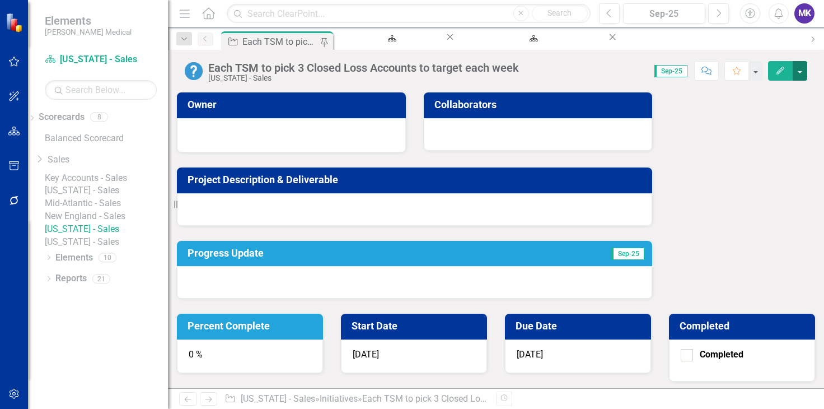
click at [795, 76] on button "button" at bounding box center [800, 71] width 15 height 20
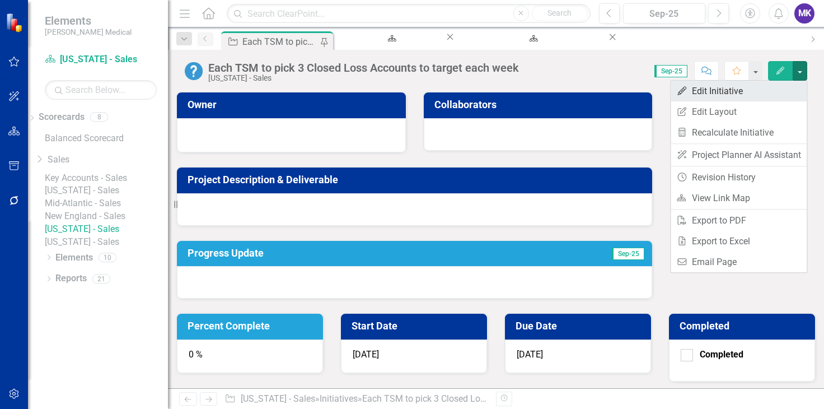
click at [716, 90] on link "Edit Edit Initiative" at bounding box center [739, 91] width 136 height 21
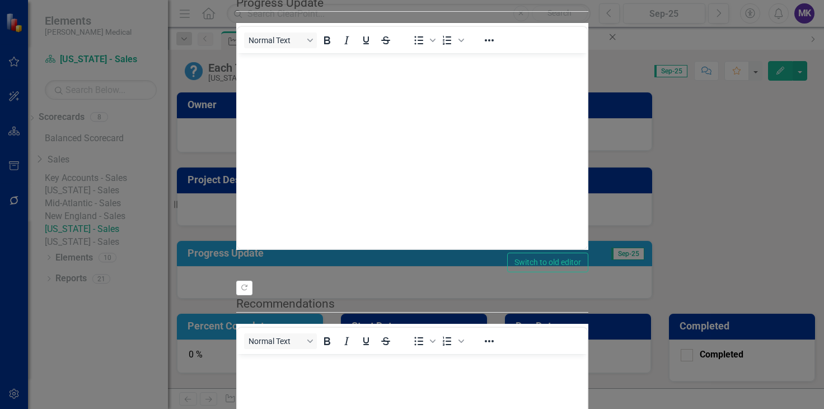
scroll to position [0, 0]
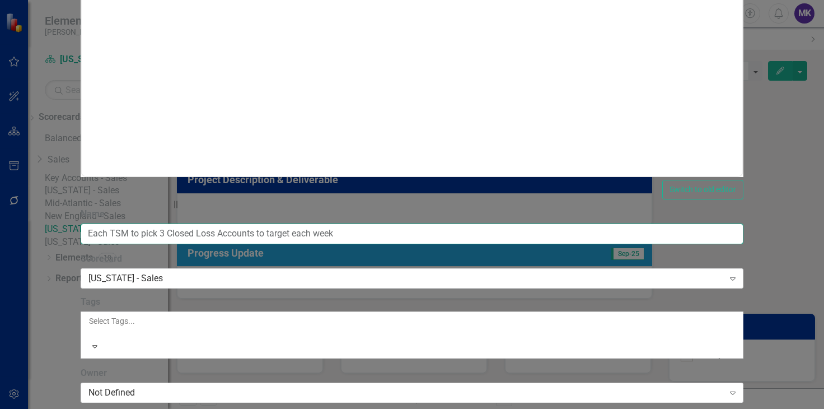
click at [325, 223] on input "Each TSM to pick 3 Closed Loss Accounts to target each week" at bounding box center [412, 233] width 663 height 21
type input "Each TSM to pick 2 Closed Loss Accounts to target each week"
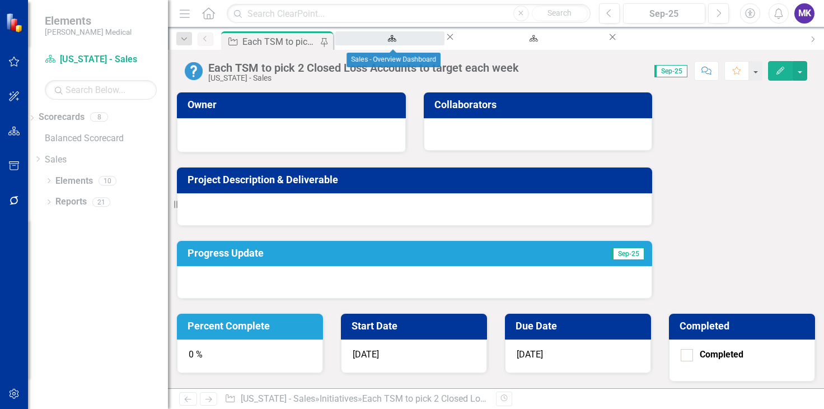
click at [410, 42] on div "Sales - Overview Dashboard" at bounding box center [389, 49] width 89 height 14
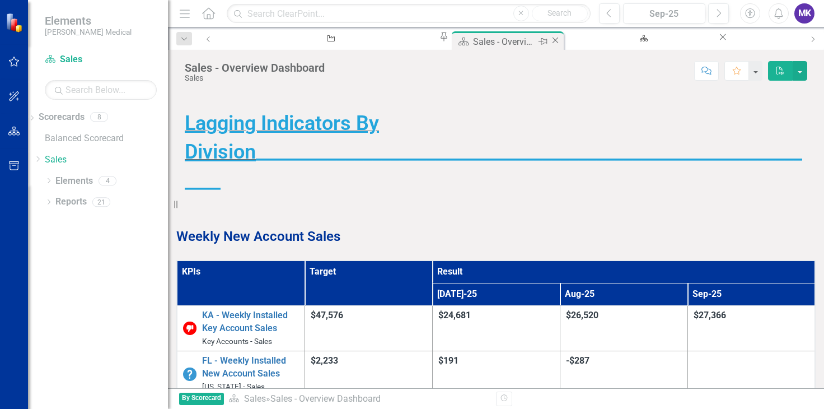
click at [553, 40] on icon at bounding box center [556, 40] width 6 height 6
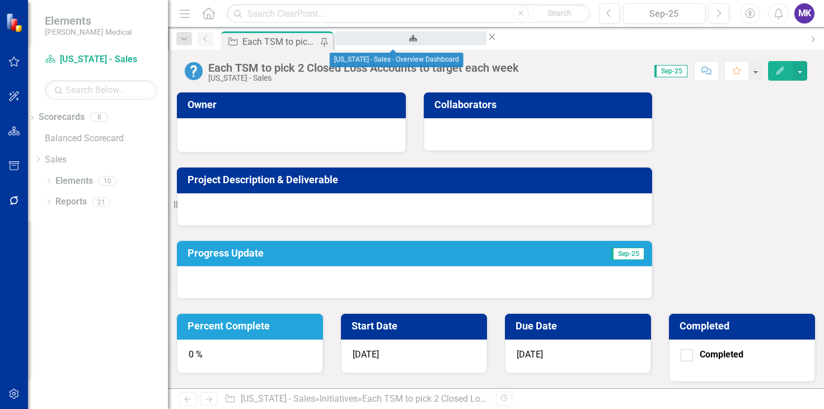
click at [405, 42] on div "[US_STATE] - Sales - Overview Dashboard" at bounding box center [410, 49] width 131 height 14
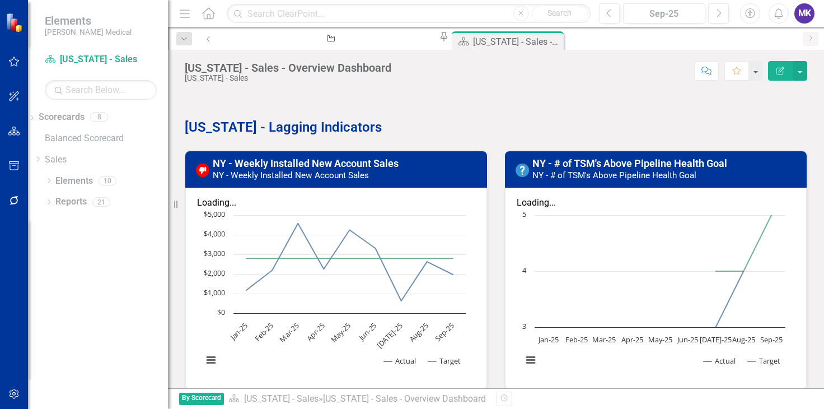
scroll to position [340, 0]
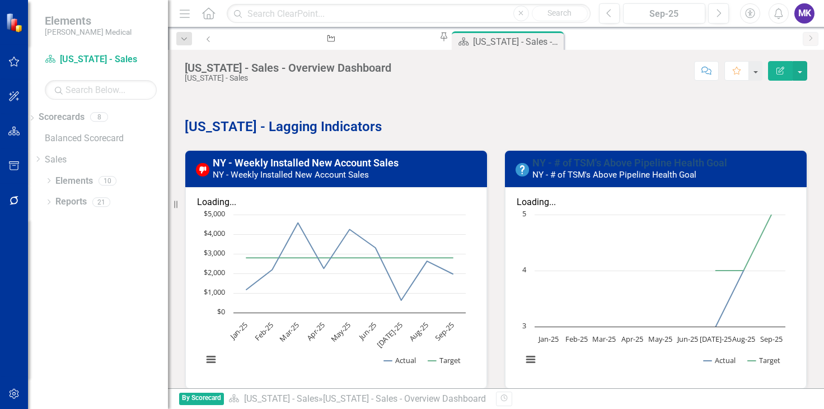
click at [625, 165] on link "NY - # of TSM's Above Pipeline Health Goal" at bounding box center [629, 163] width 195 height 12
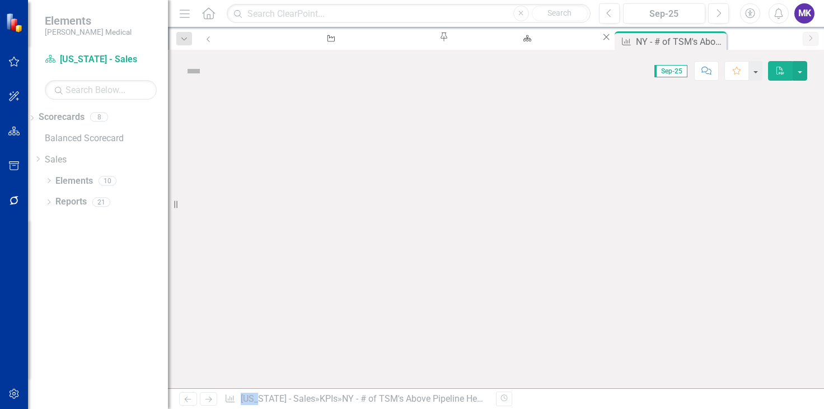
click at [625, 165] on div at bounding box center [496, 240] width 656 height 296
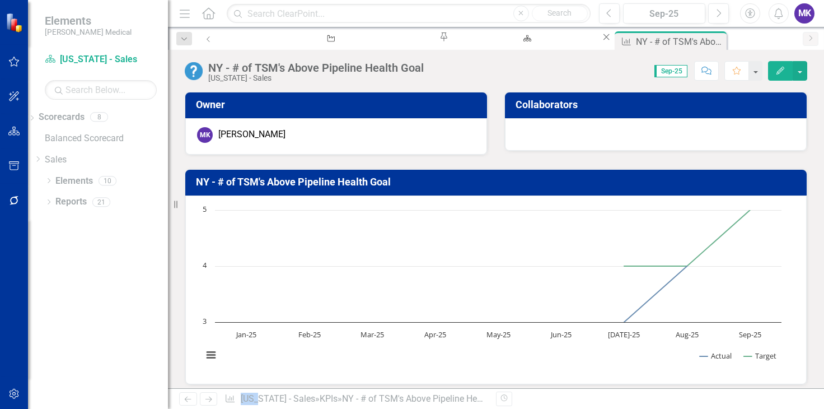
scroll to position [67, 0]
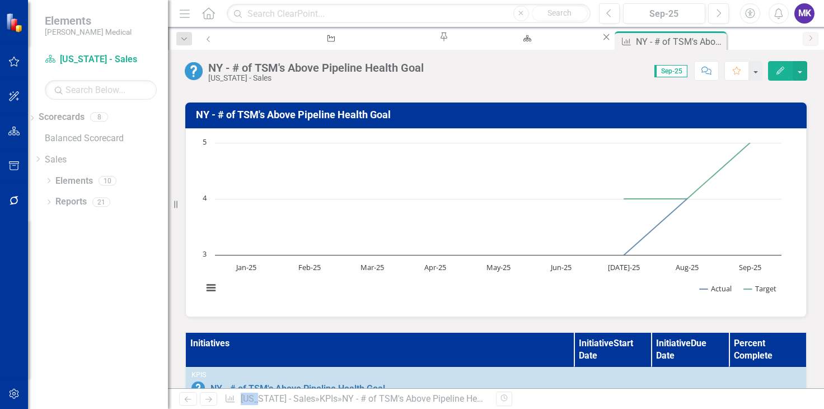
click at [538, 106] on td "NY - # of TSM's Above Pipeline Health Goal" at bounding box center [498, 116] width 604 height 20
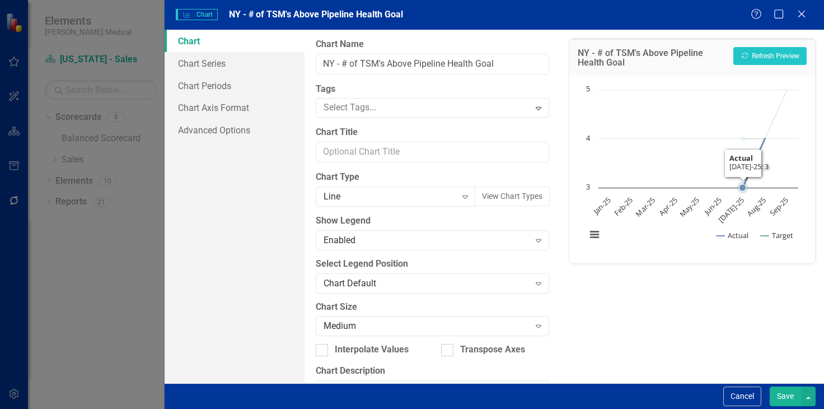
scroll to position [67, 0]
click at [804, 21] on div "Close" at bounding box center [801, 14] width 14 height 15
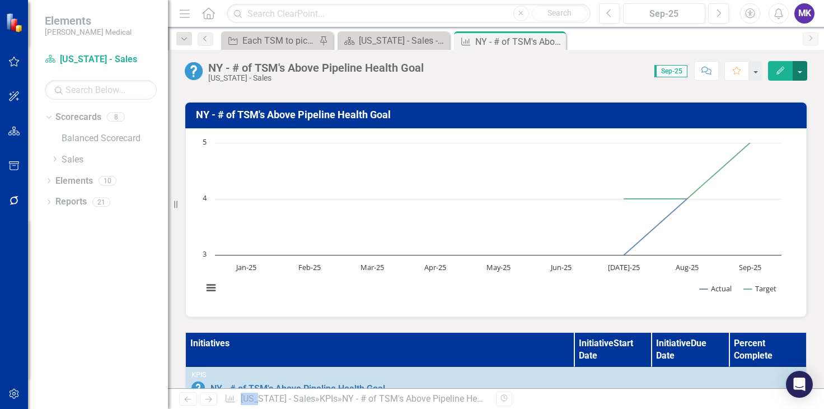
click at [798, 71] on button "button" at bounding box center [800, 71] width 15 height 20
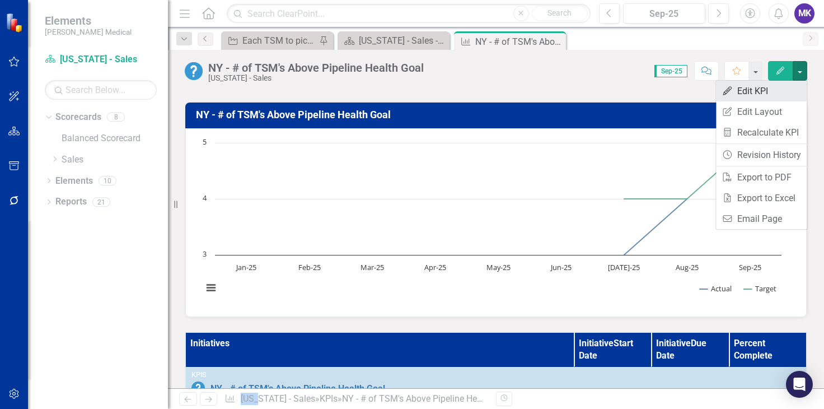
click at [750, 92] on link "Edit Edit KPI" at bounding box center [761, 91] width 91 height 21
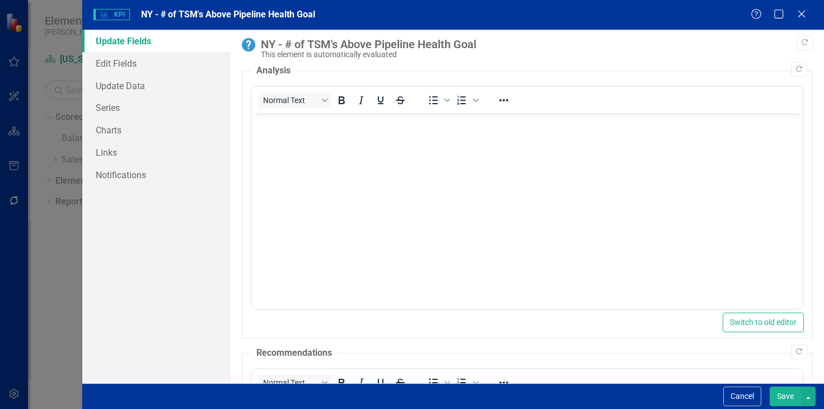
scroll to position [0, 0]
click at [107, 61] on link "Edit Fields" at bounding box center [156, 63] width 148 height 22
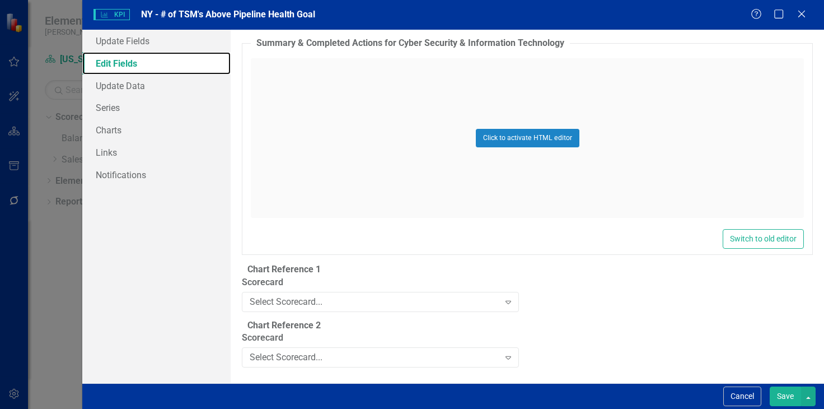
scroll to position [2309, 0]
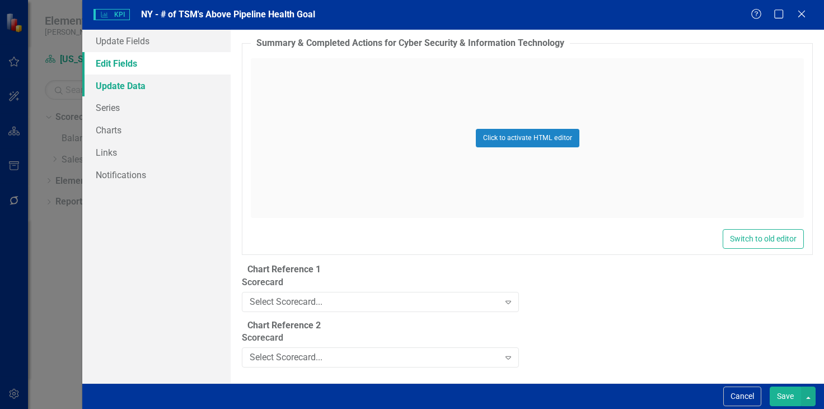
click at [121, 92] on link "Update Data" at bounding box center [156, 85] width 148 height 22
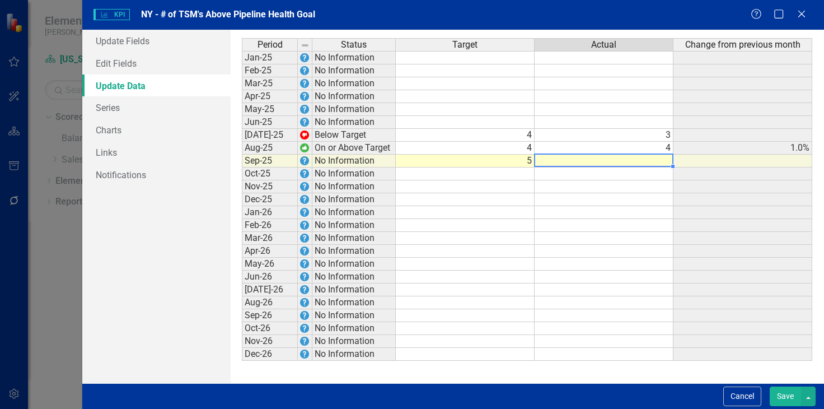
click at [640, 159] on td at bounding box center [604, 161] width 139 height 13
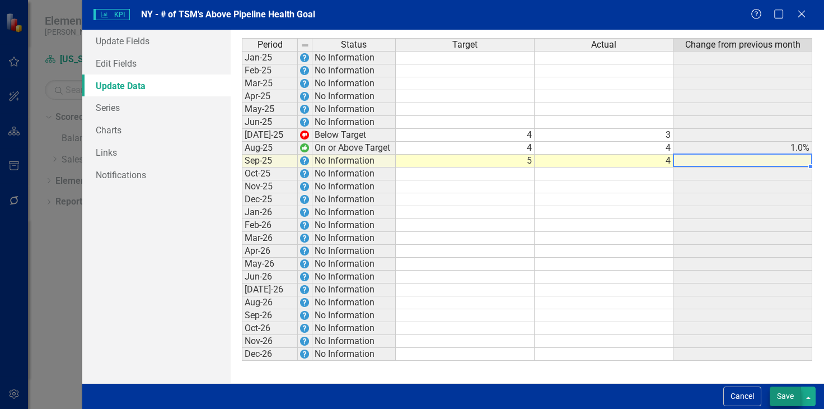
type textarea "4"
click at [787, 393] on button "Save" at bounding box center [785, 396] width 31 height 20
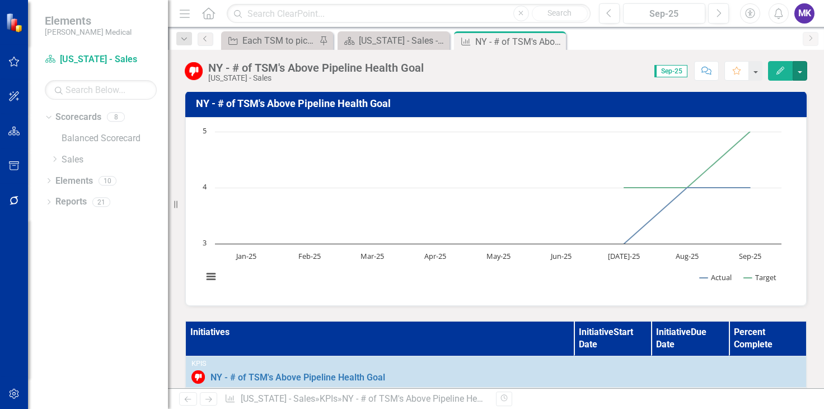
scroll to position [78, 0]
click at [778, 73] on icon "Edit" at bounding box center [780, 71] width 10 height 8
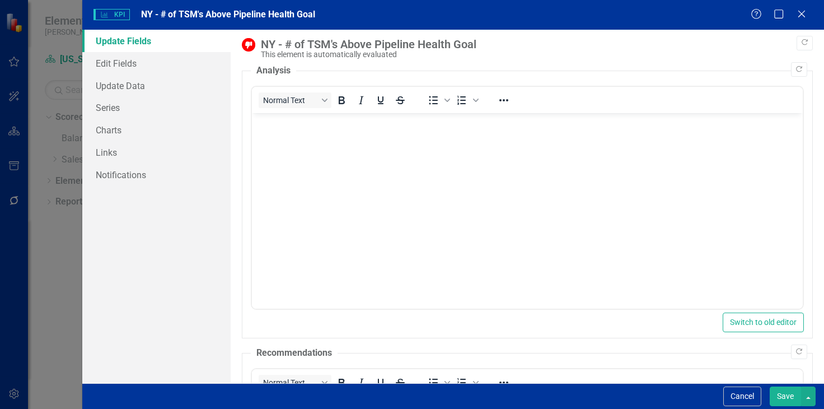
scroll to position [0, 0]
click at [137, 83] on link "Update Data" at bounding box center [156, 85] width 148 height 22
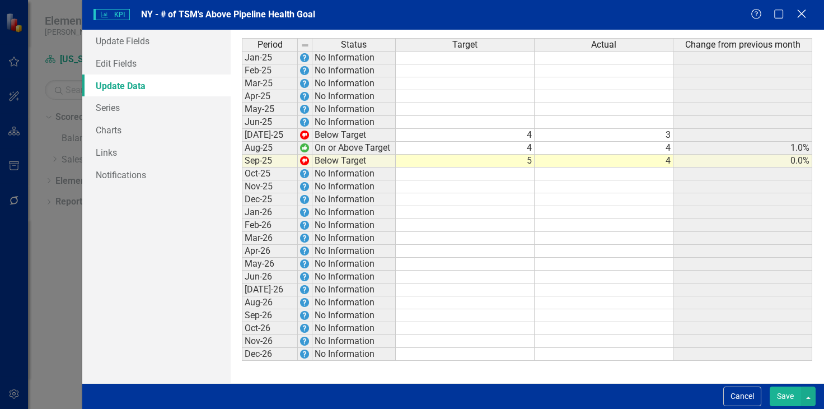
click at [799, 13] on icon "Close" at bounding box center [801, 13] width 14 height 11
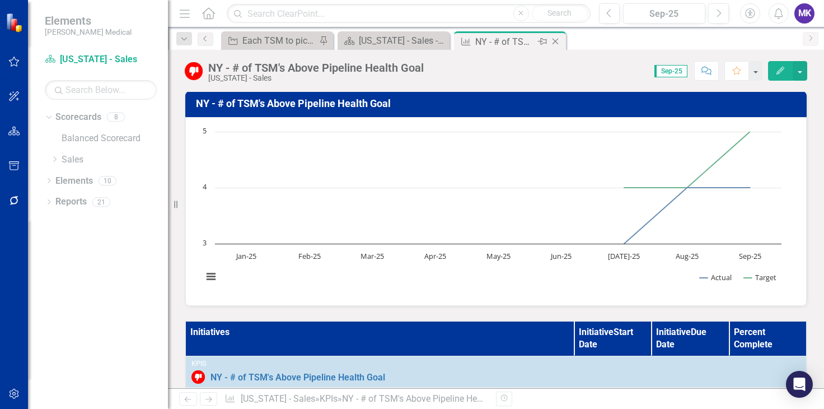
click at [558, 37] on icon "Close" at bounding box center [555, 41] width 11 height 9
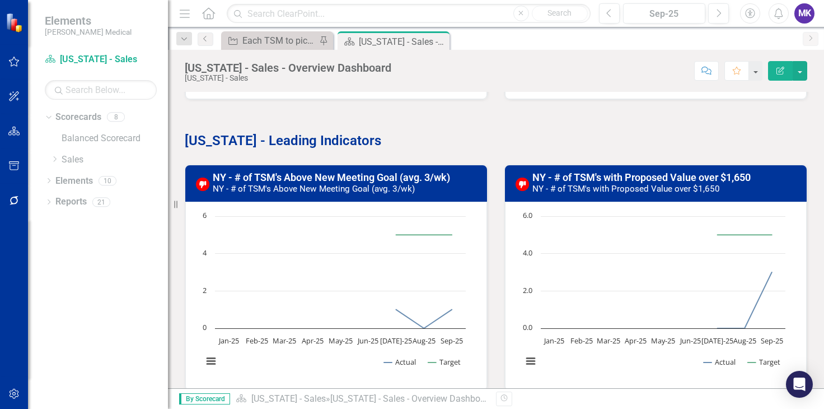
scroll to position [617, 0]
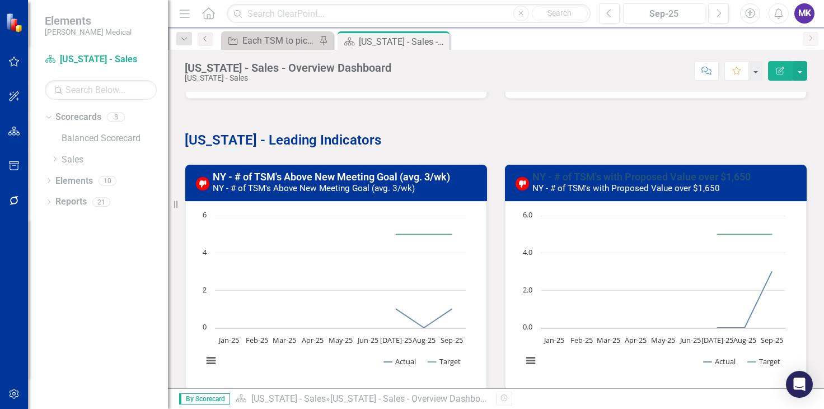
click at [638, 178] on link "NY - # of TSM's with Proposed Value over $1,650" at bounding box center [641, 177] width 218 height 12
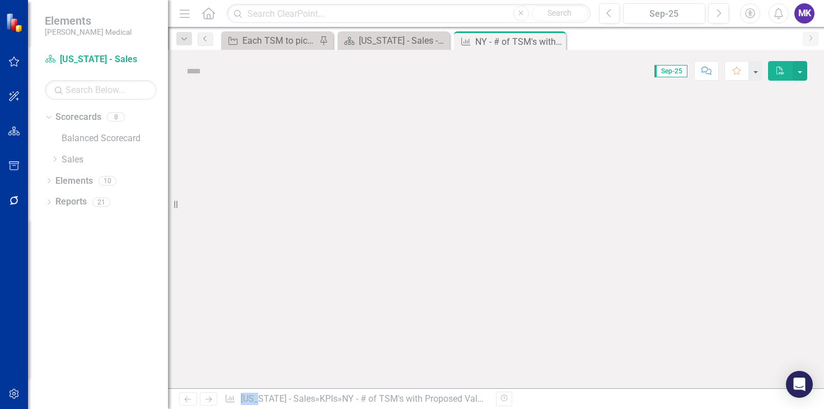
click at [638, 178] on div at bounding box center [496, 240] width 656 height 296
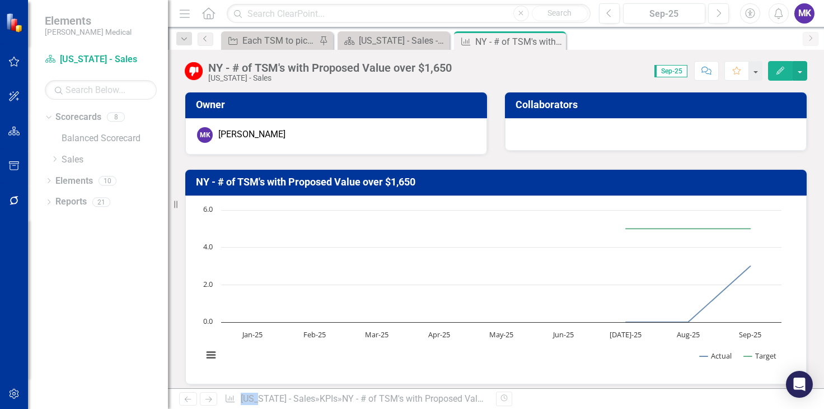
click at [779, 73] on icon "Edit" at bounding box center [780, 71] width 10 height 8
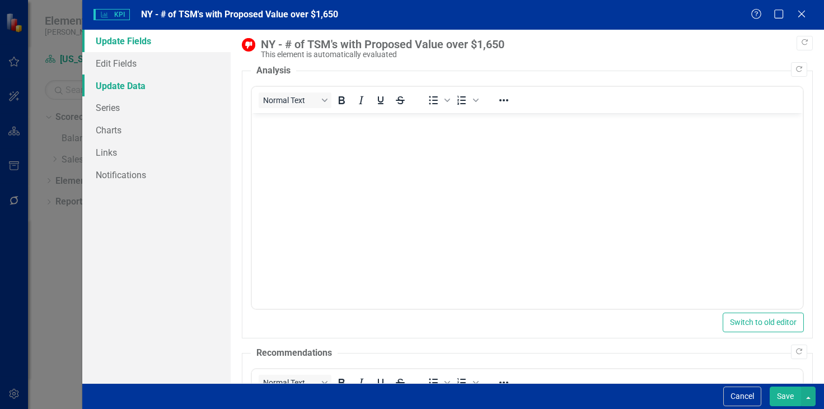
click at [117, 81] on link "Update Data" at bounding box center [156, 85] width 148 height 22
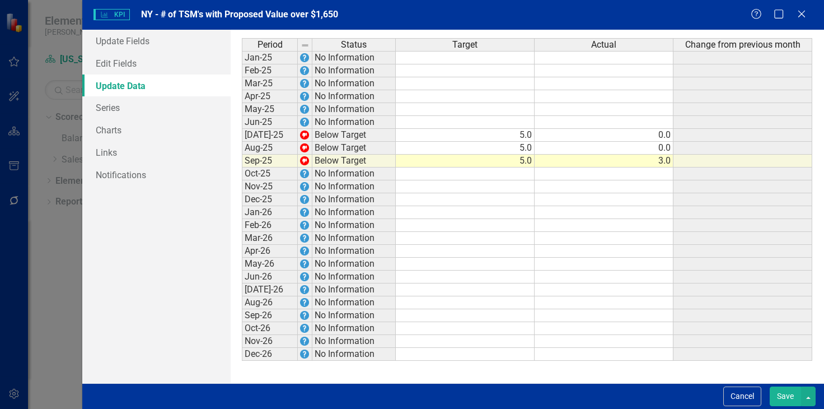
click at [512, 168] on td at bounding box center [465, 173] width 139 height 13
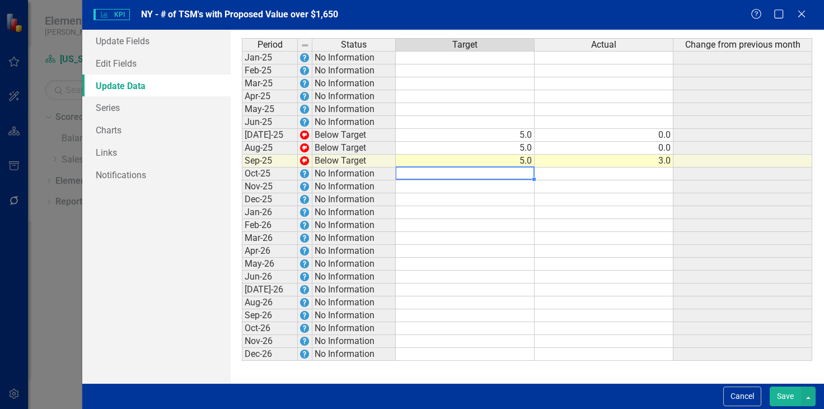
click at [522, 160] on td "5.0" at bounding box center [465, 161] width 139 height 13
type textarea "4"
click at [517, 175] on td at bounding box center [465, 173] width 139 height 13
type textarea "4"
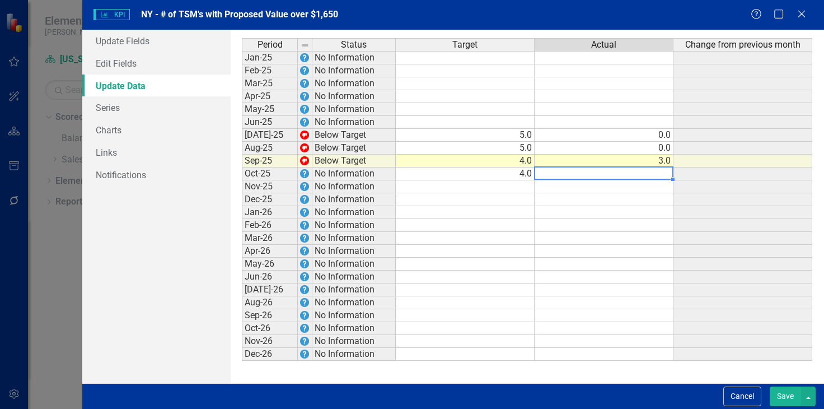
click at [580, 175] on td at bounding box center [604, 173] width 139 height 13
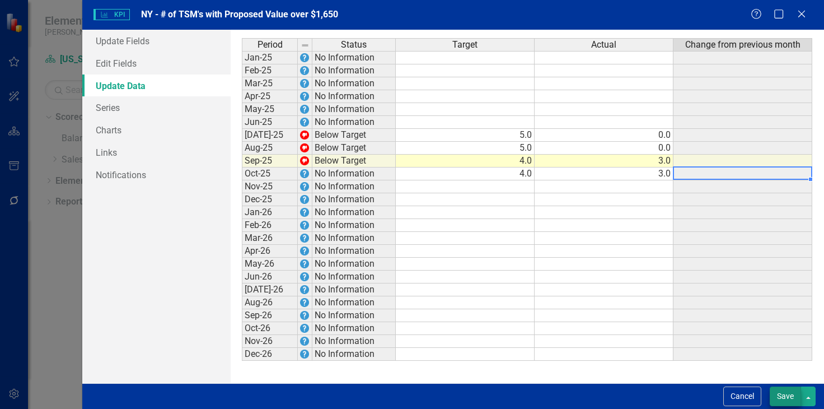
type textarea "3"
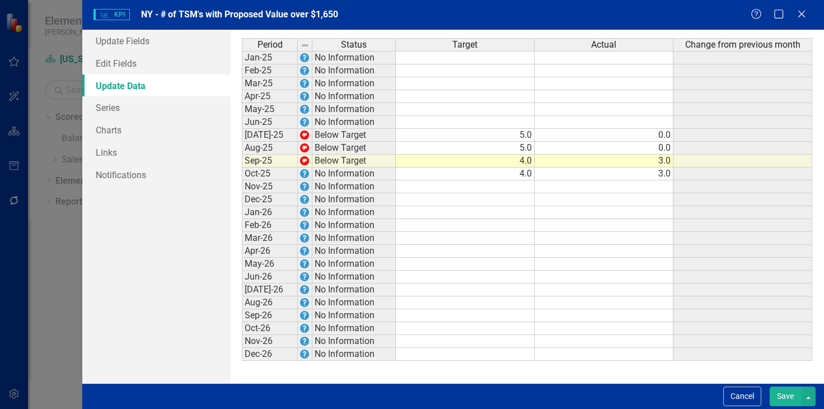
click at [786, 394] on button "Save" at bounding box center [785, 396] width 31 height 20
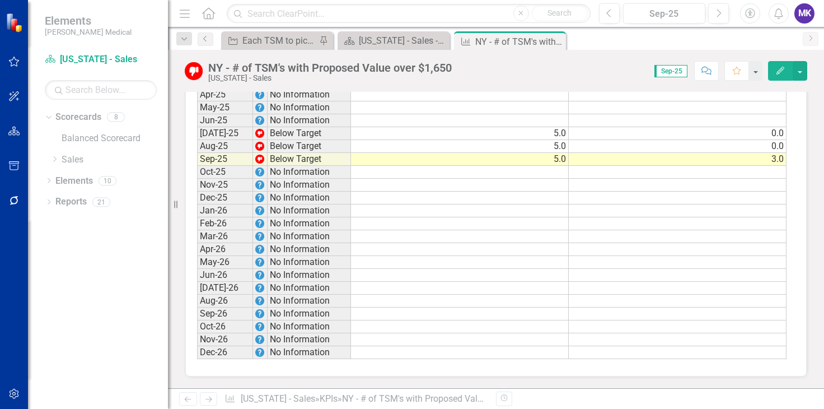
scroll to position [888, 0]
click at [558, 39] on icon "Close" at bounding box center [555, 41] width 11 height 9
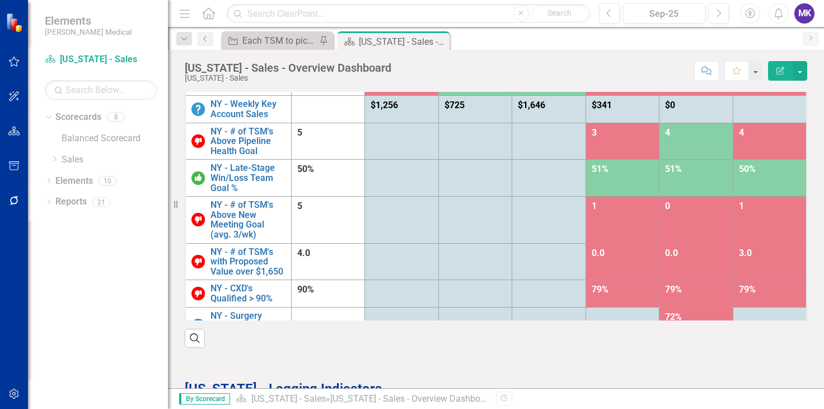
scroll to position [80, 0]
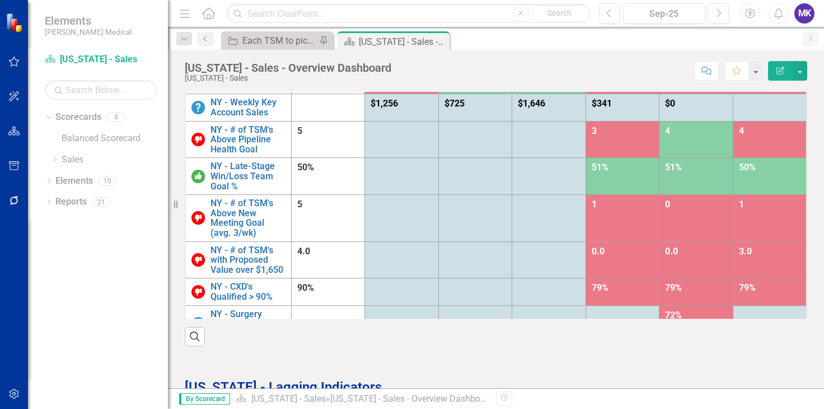
click at [747, 217] on td "1" at bounding box center [770, 218] width 74 height 46
click at [775, 71] on icon "Edit Report" at bounding box center [780, 71] width 10 height 8
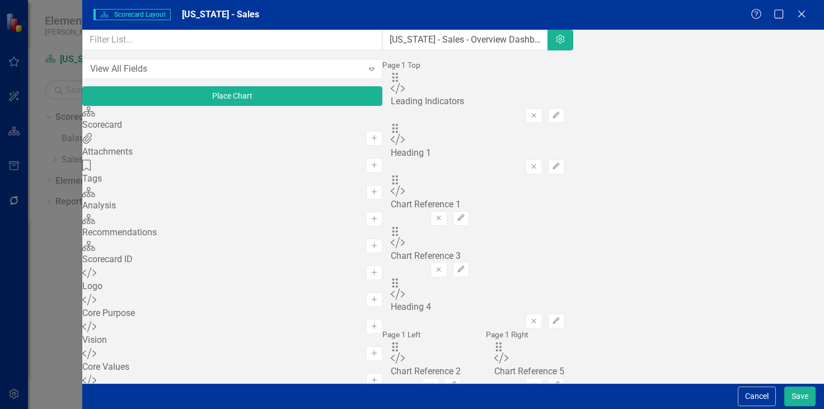
click at [812, 16] on div "Help Maximize Close" at bounding box center [782, 14] width 62 height 13
click at [802, 12] on icon "Close" at bounding box center [801, 13] width 14 height 11
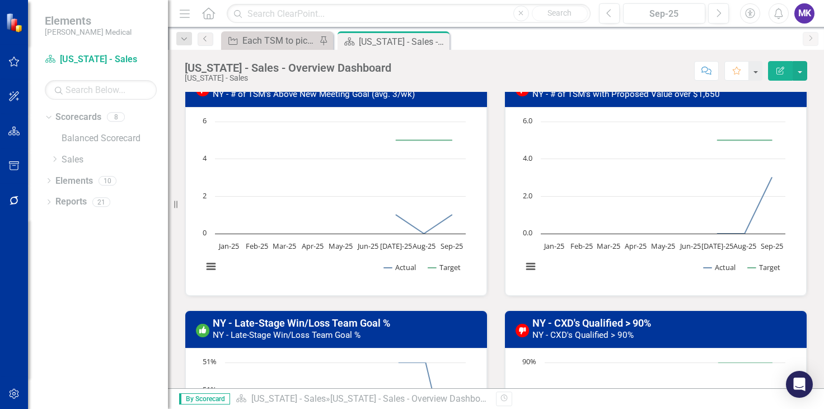
scroll to position [675, 0]
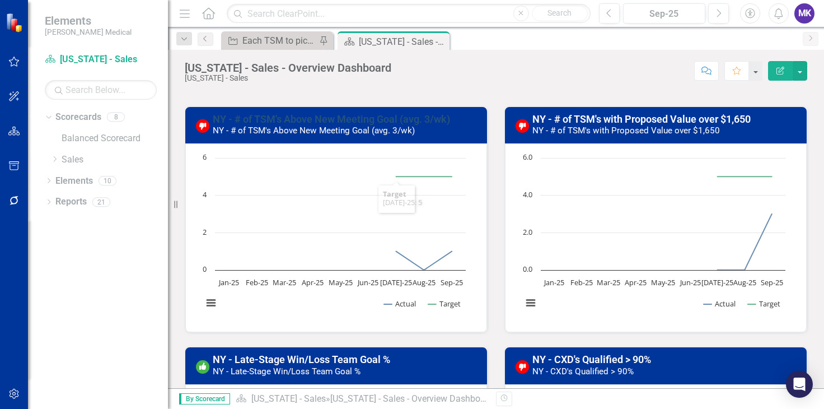
click at [326, 117] on link "NY - # of TSM's Above New Meeting Goal (avg. 3/wk)" at bounding box center [331, 119] width 237 height 12
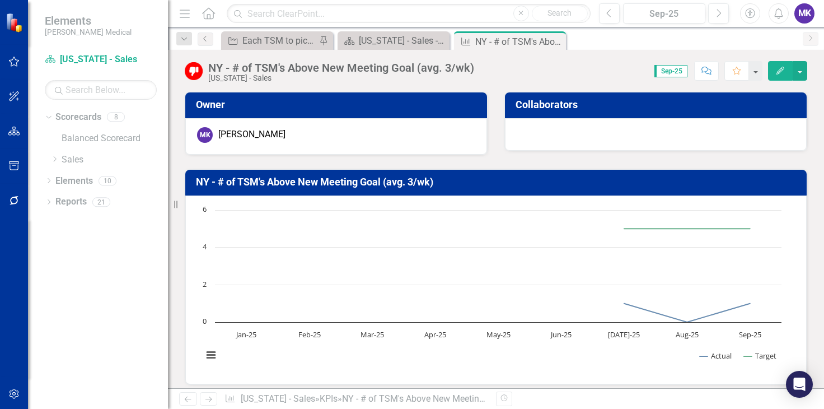
click at [773, 75] on button "Edit" at bounding box center [780, 71] width 25 height 20
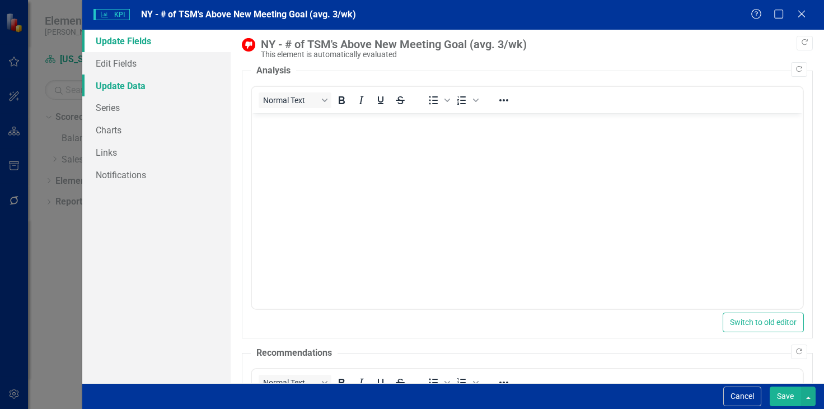
click at [128, 81] on link "Update Data" at bounding box center [156, 85] width 148 height 22
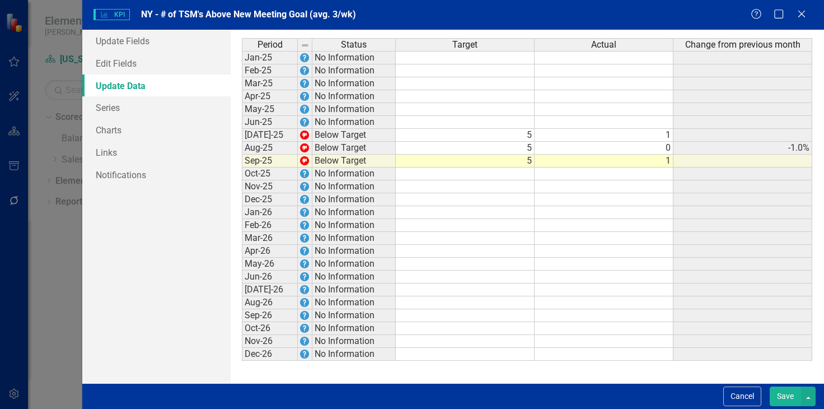
click at [517, 169] on td at bounding box center [465, 173] width 139 height 13
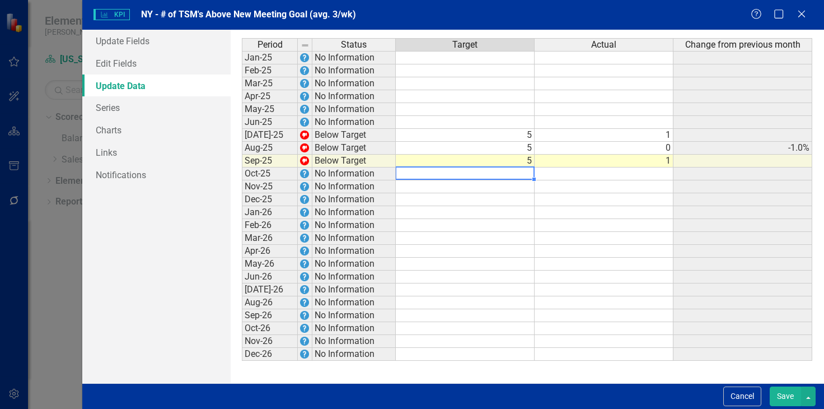
type textarea "5"
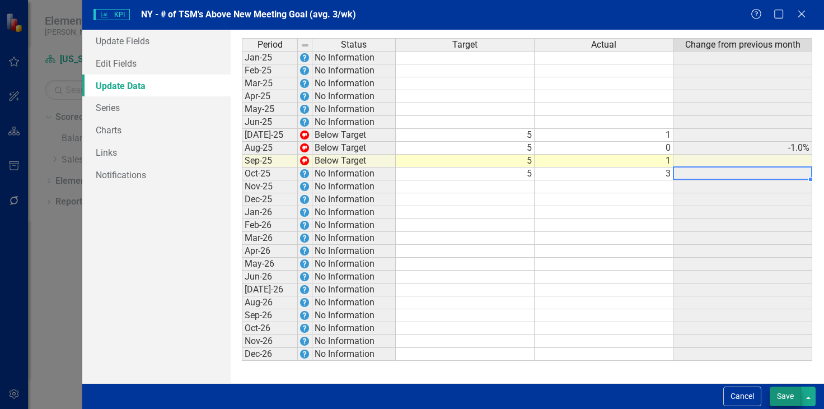
type textarea "3"
click at [784, 400] on button "Save" at bounding box center [785, 396] width 31 height 20
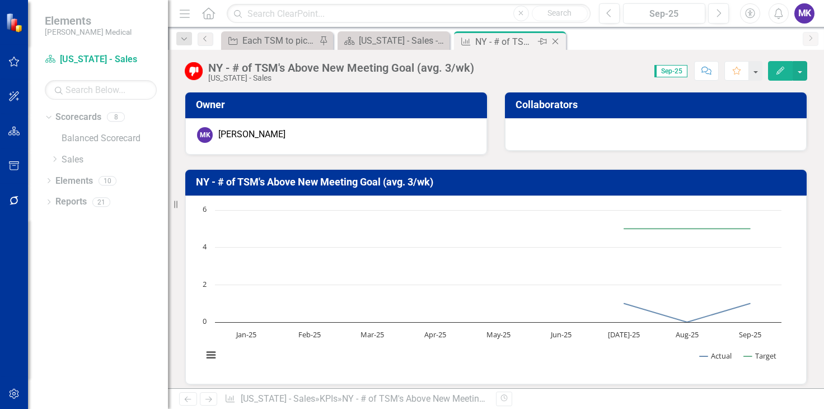
click at [552, 40] on icon "Close" at bounding box center [555, 41] width 11 height 9
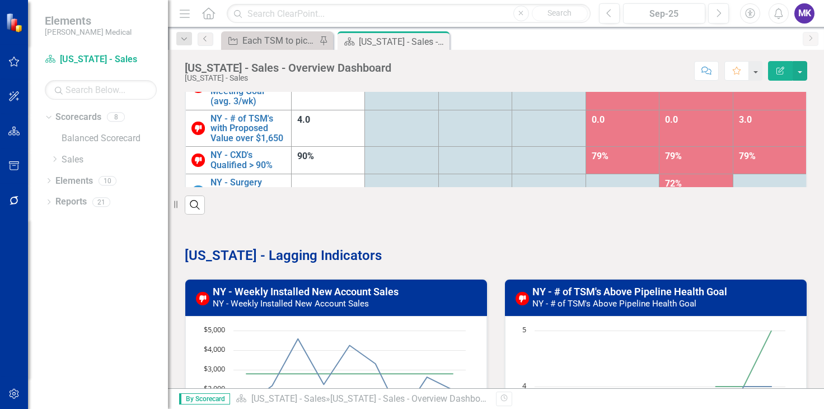
scroll to position [212, 0]
